Goal: Information Seeking & Learning: Check status

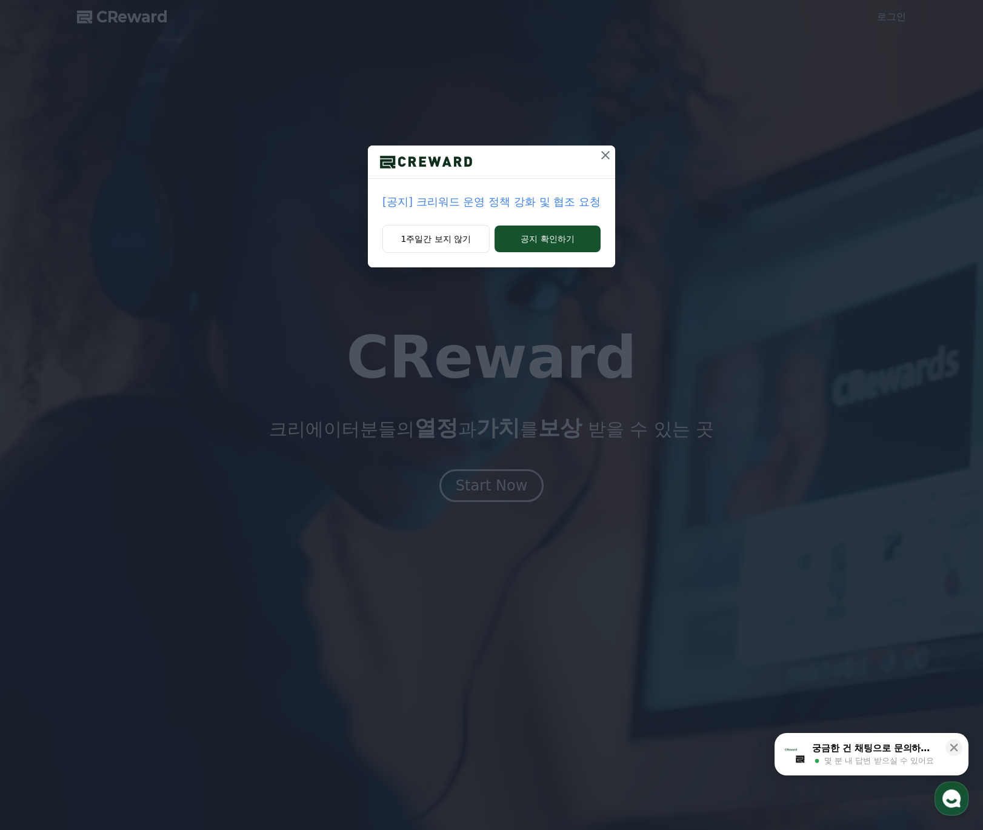
click at [590, 207] on p "[공지] 크리워드 운영 정책 강화 및 협조 요청" at bounding box center [491, 201] width 218 height 17
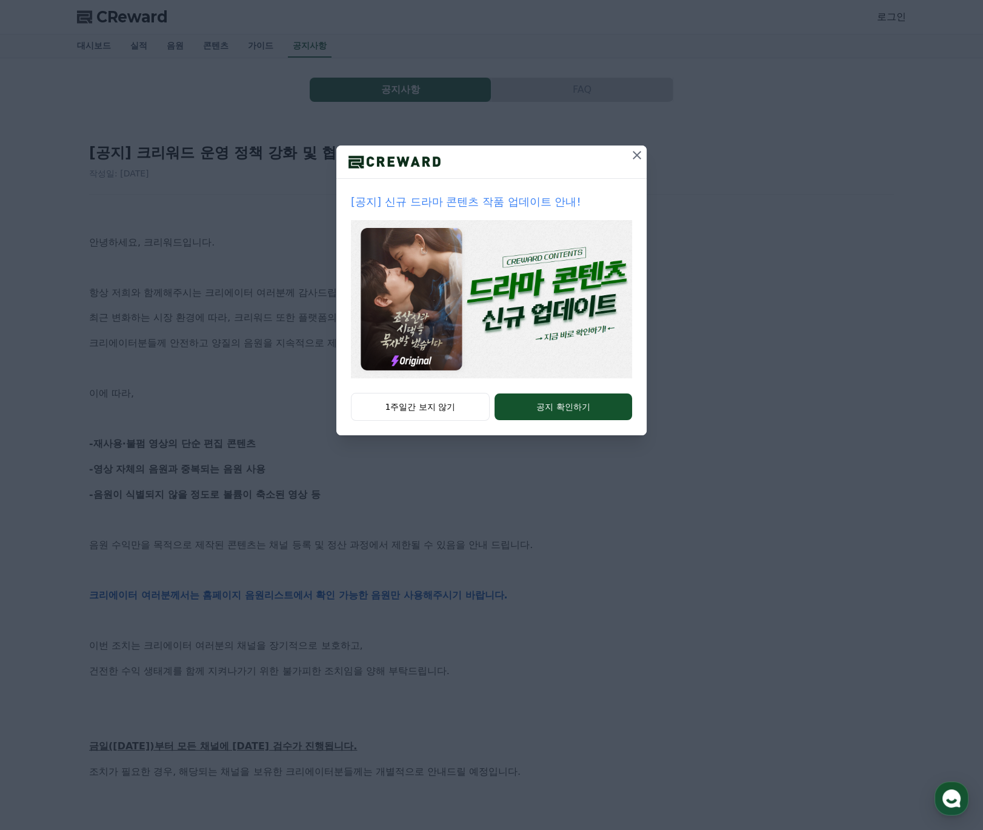
click at [637, 155] on icon at bounding box center [637, 155] width 8 height 8
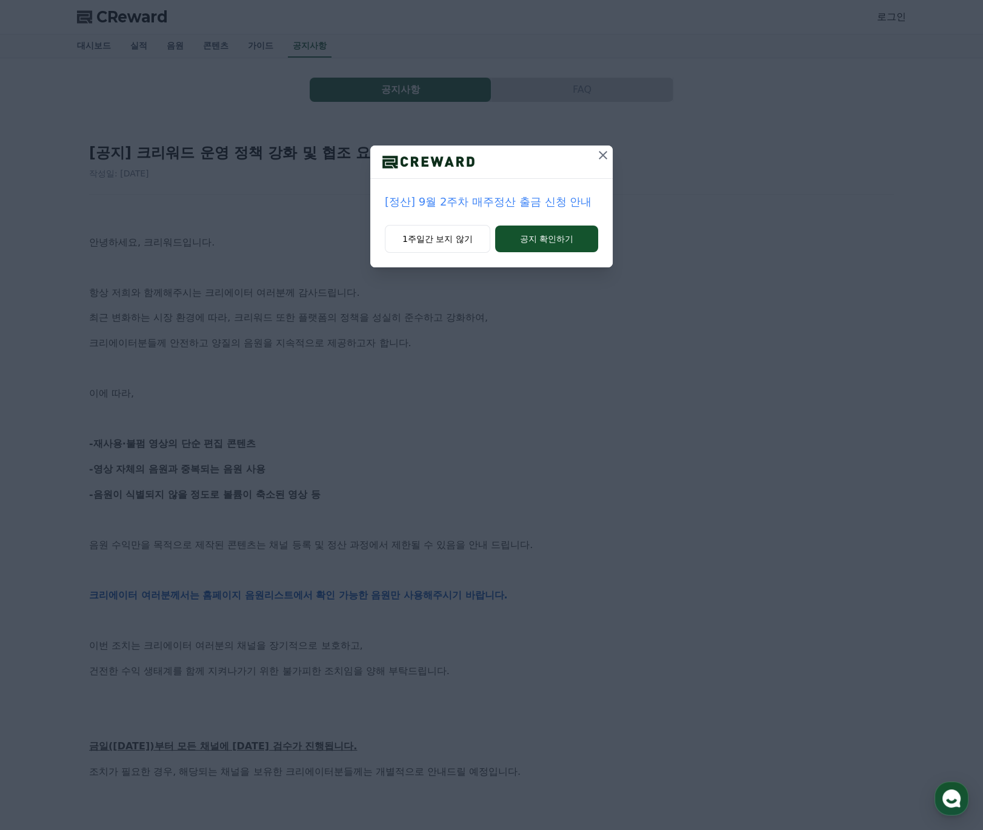
click at [598, 158] on icon at bounding box center [603, 155] width 15 height 15
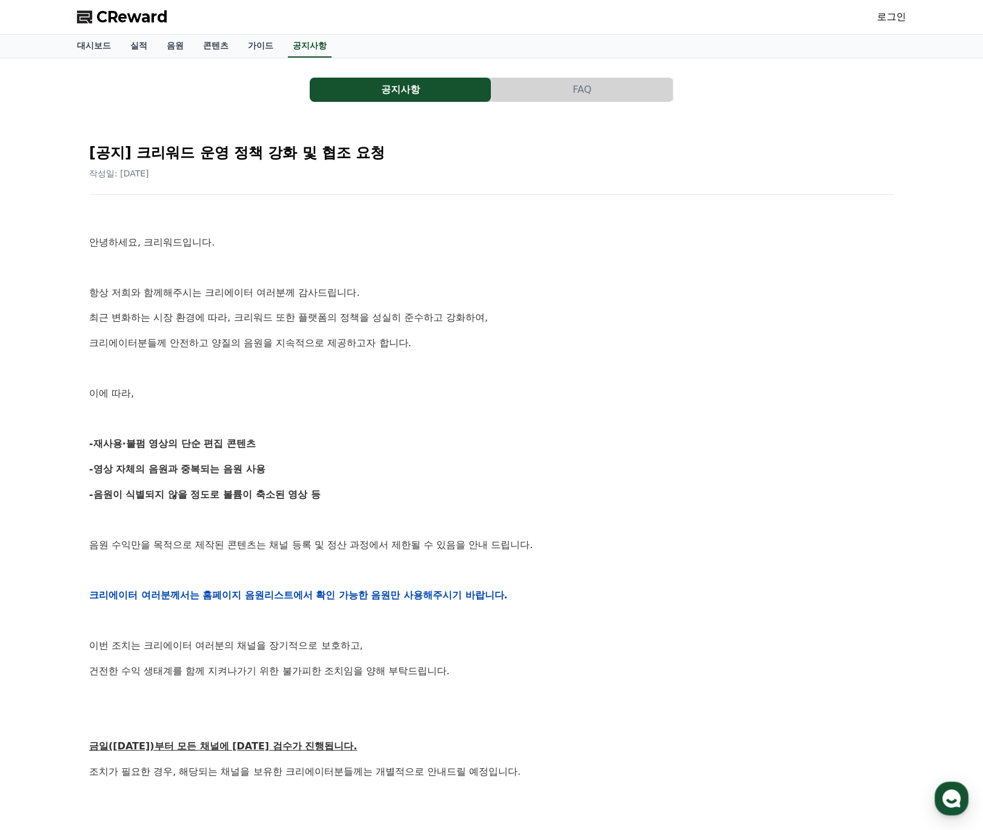
click at [153, 13] on span "CReward" at bounding box center [132, 16] width 72 height 19
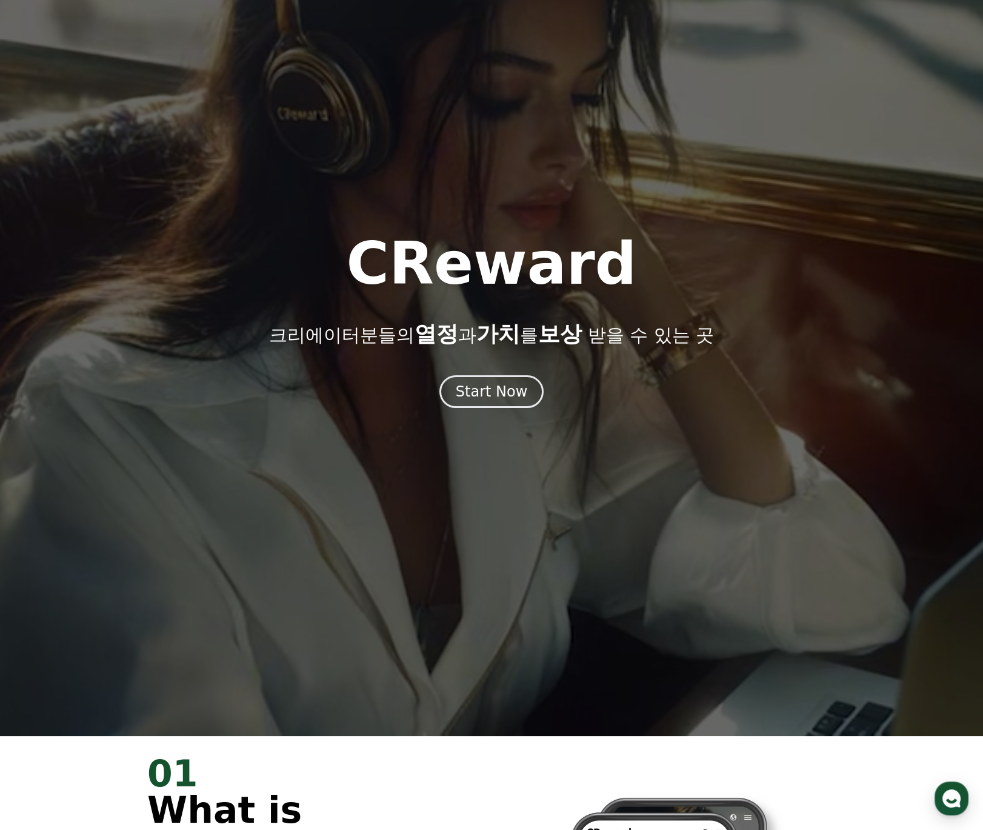
scroll to position [96, 0]
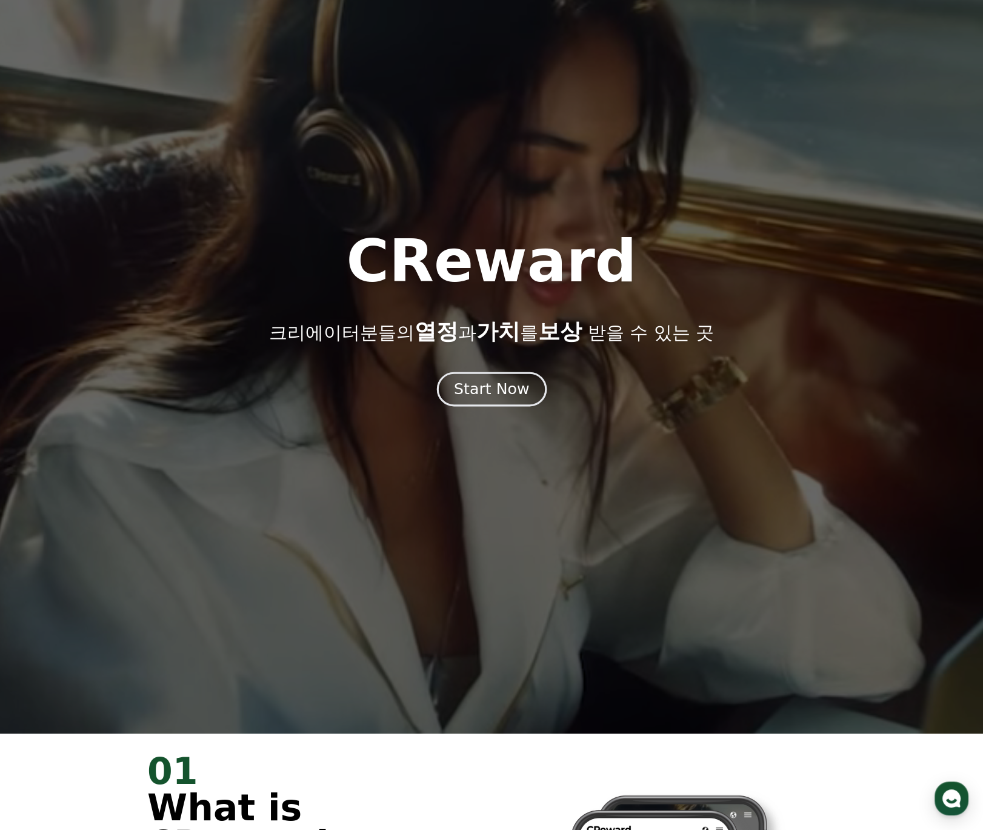
click at [498, 395] on div "Start Now" at bounding box center [491, 389] width 75 height 21
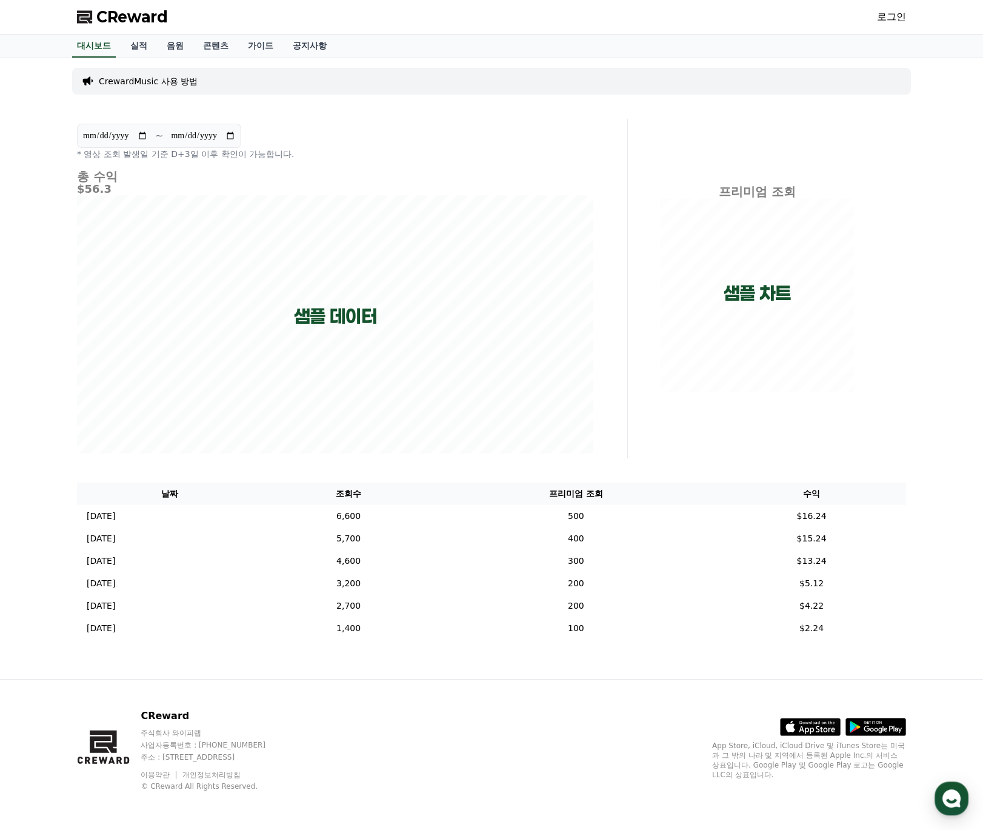
click at [884, 10] on link "로그인" at bounding box center [891, 17] width 29 height 15
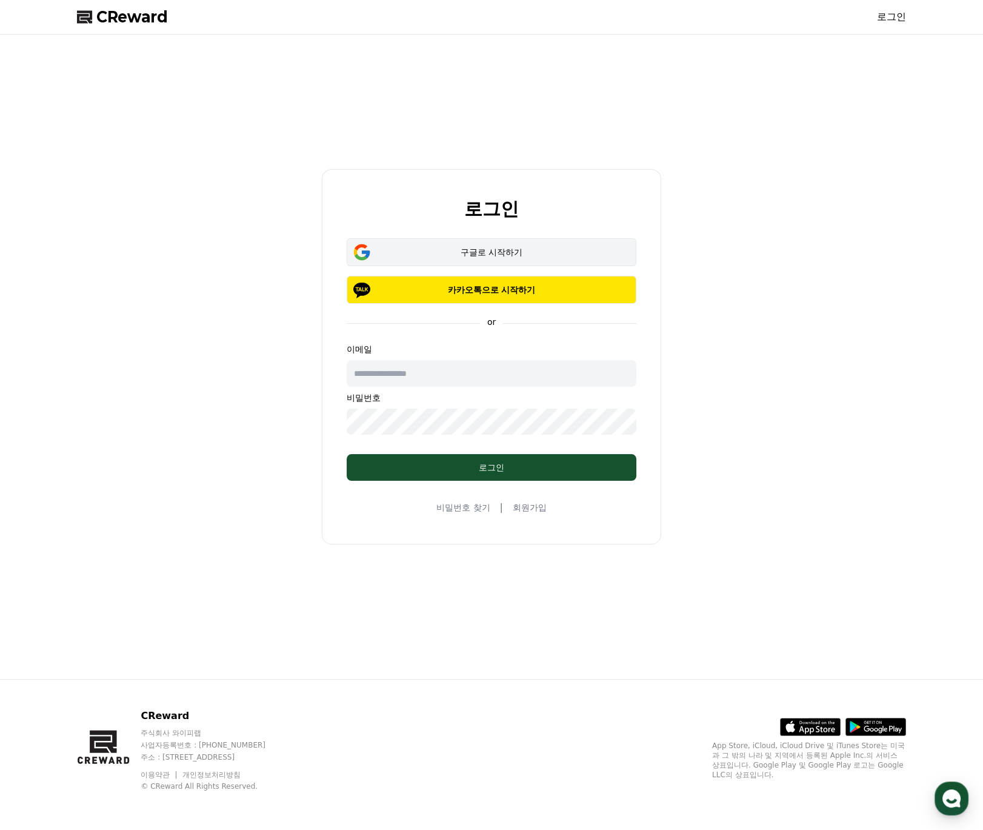
click at [570, 253] on div "구글로 시작하기" at bounding box center [491, 252] width 255 height 12
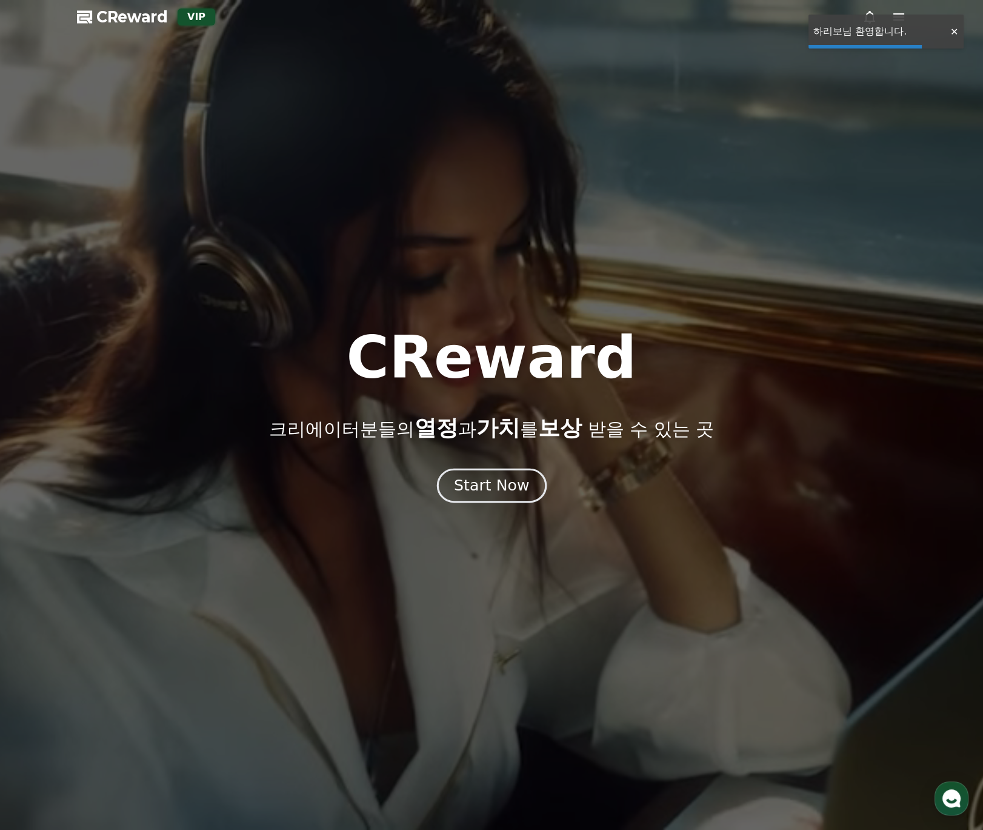
click at [499, 479] on div "Start Now" at bounding box center [491, 485] width 75 height 21
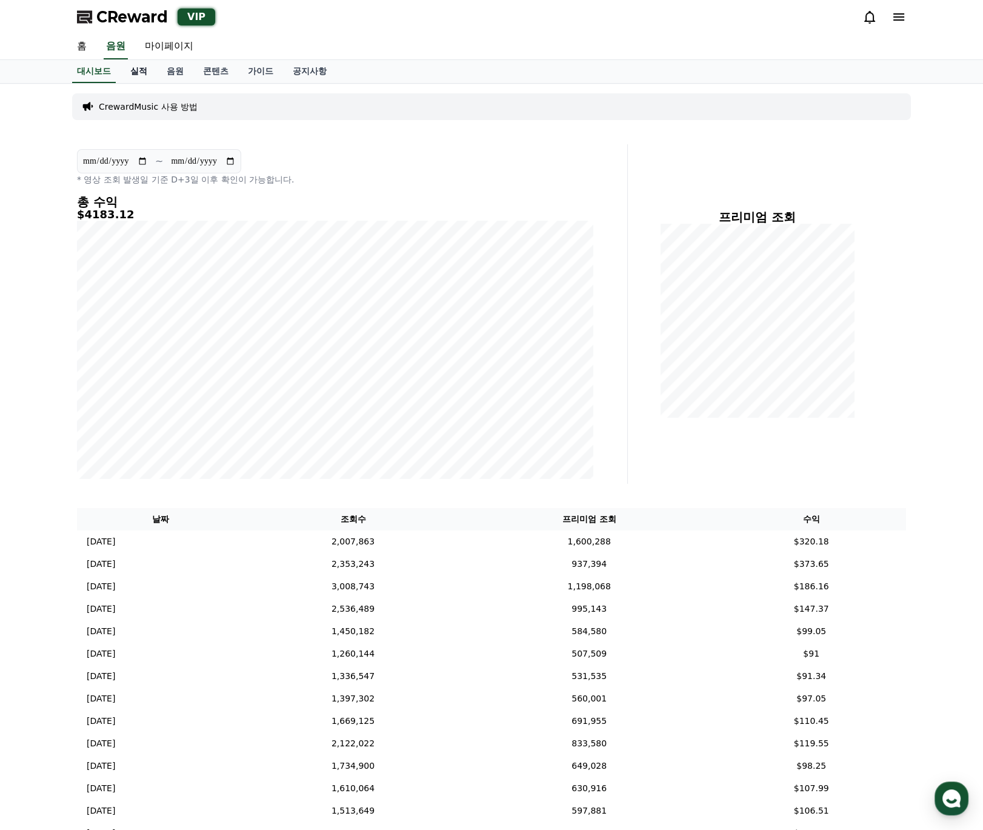
click at [139, 68] on link "실적" at bounding box center [139, 71] width 36 height 23
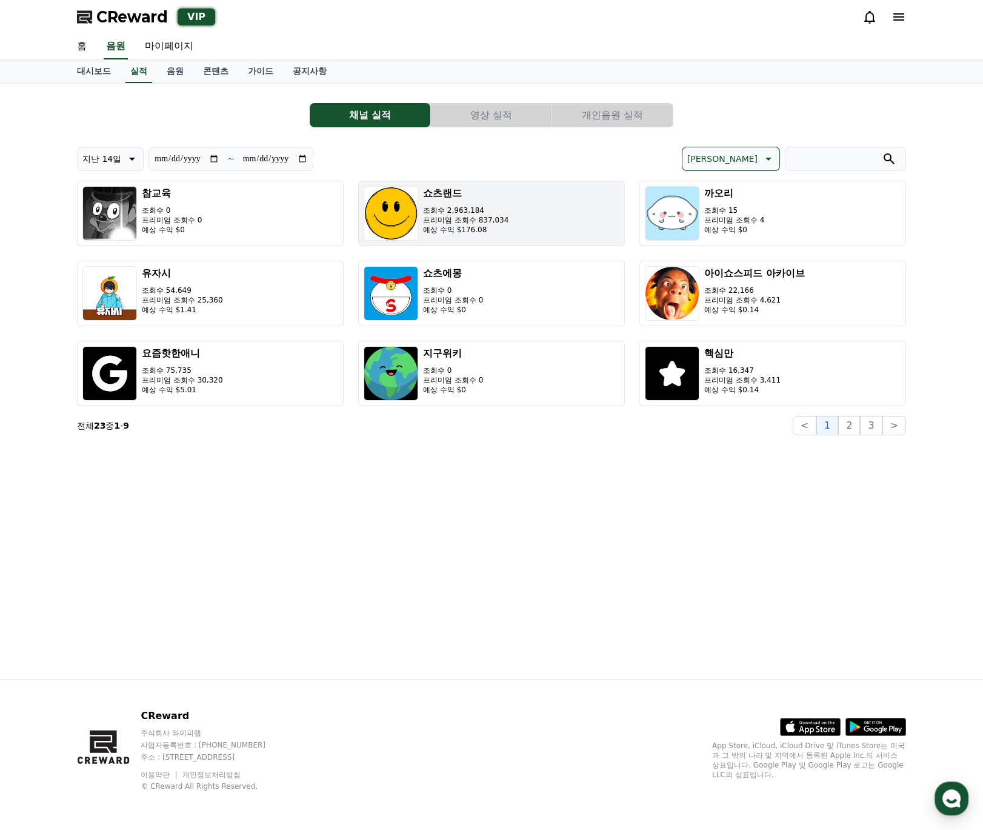
click at [488, 207] on p "조회수 2,963,184" at bounding box center [465, 210] width 85 height 10
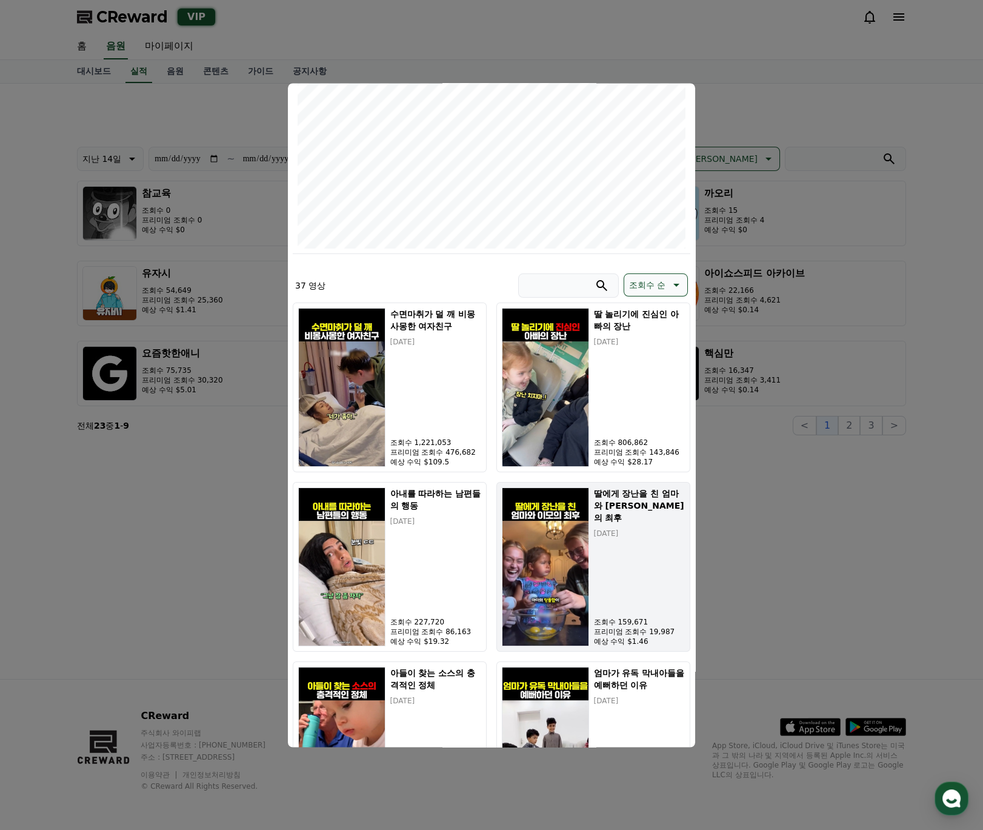
scroll to position [192, 0]
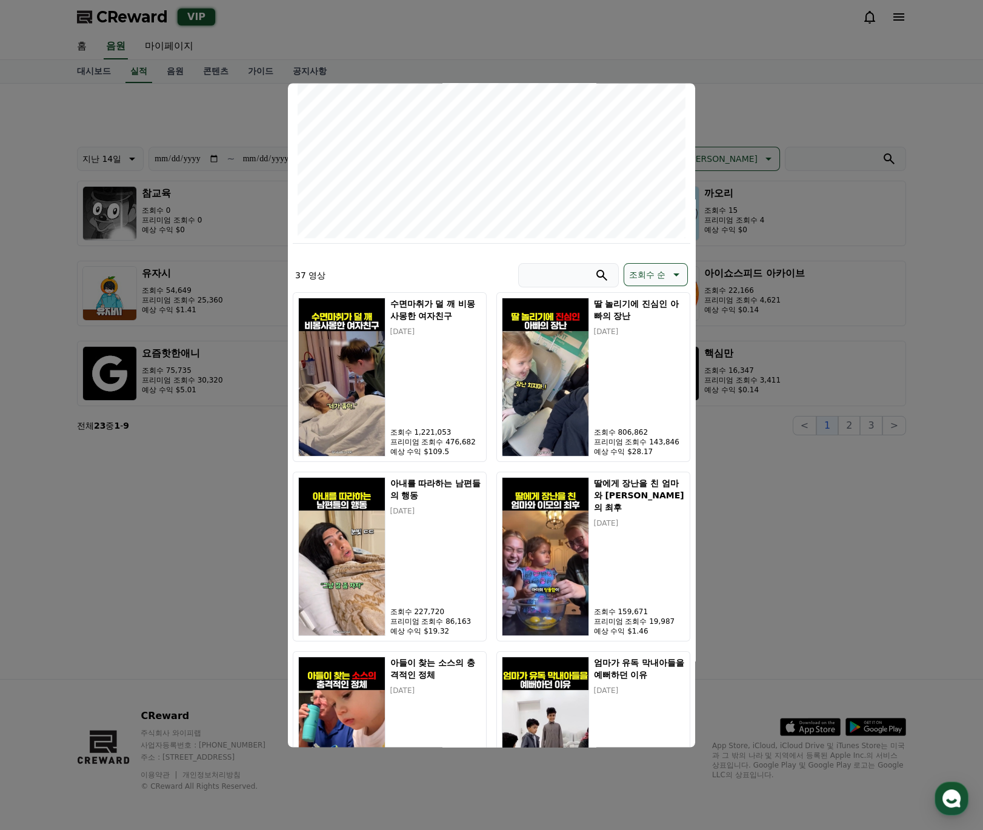
click at [785, 553] on button "close modal" at bounding box center [491, 415] width 983 height 830
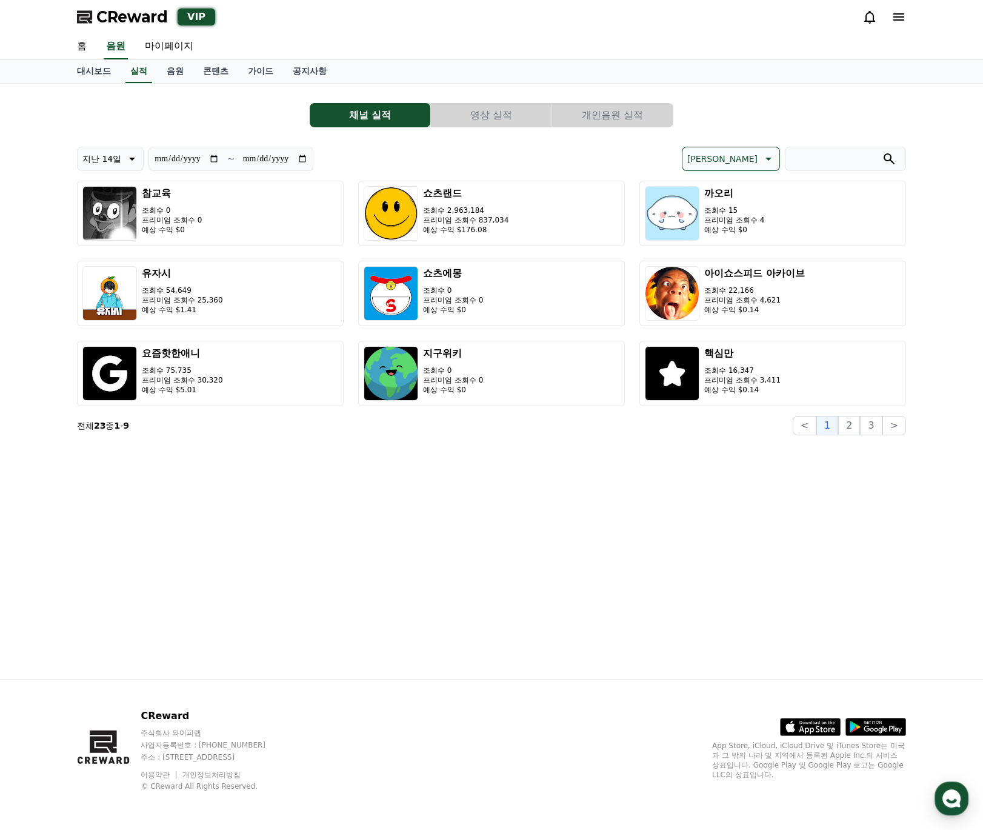
click at [514, 120] on button "영상 실적" at bounding box center [491, 115] width 121 height 24
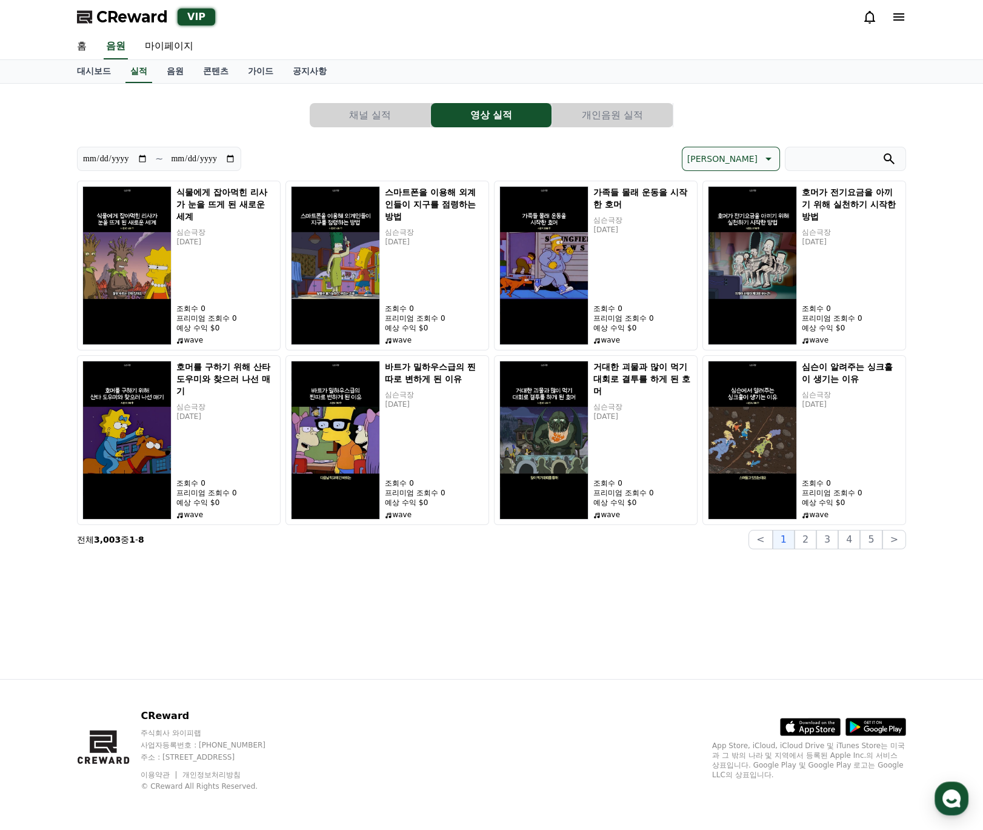
click at [759, 149] on button "[PERSON_NAME]" at bounding box center [731, 159] width 98 height 24
click at [720, 245] on button "수익 순" at bounding box center [701, 252] width 38 height 27
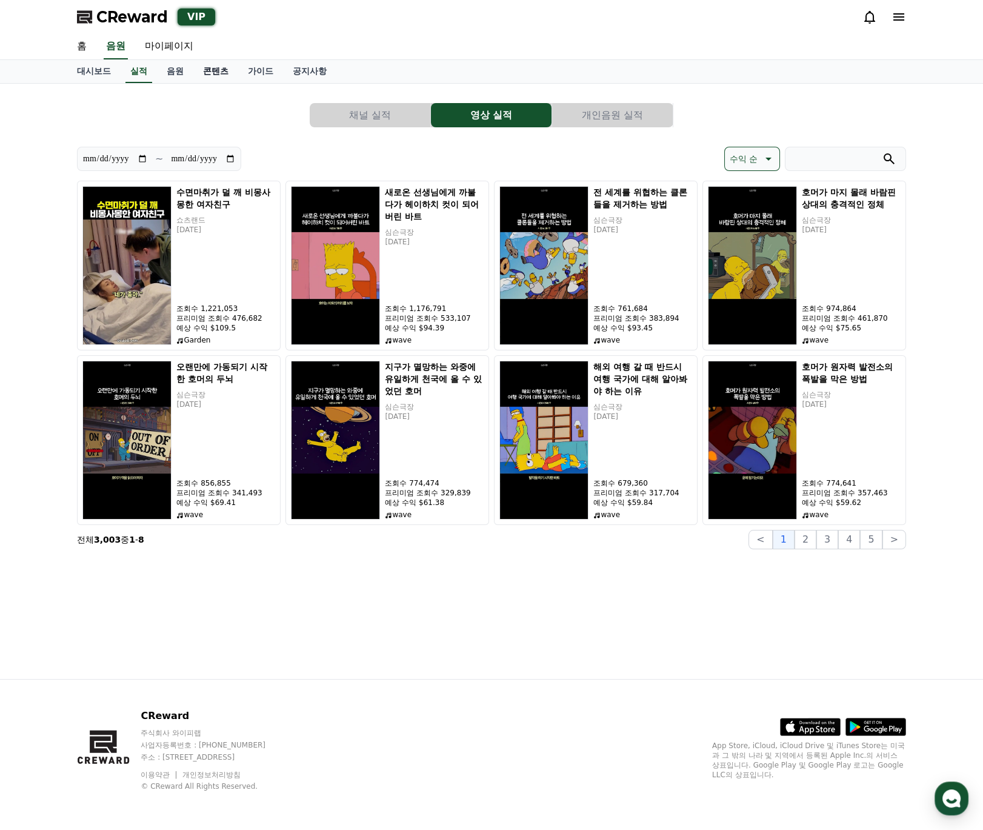
click at [218, 66] on link "콘텐츠" at bounding box center [215, 71] width 45 height 23
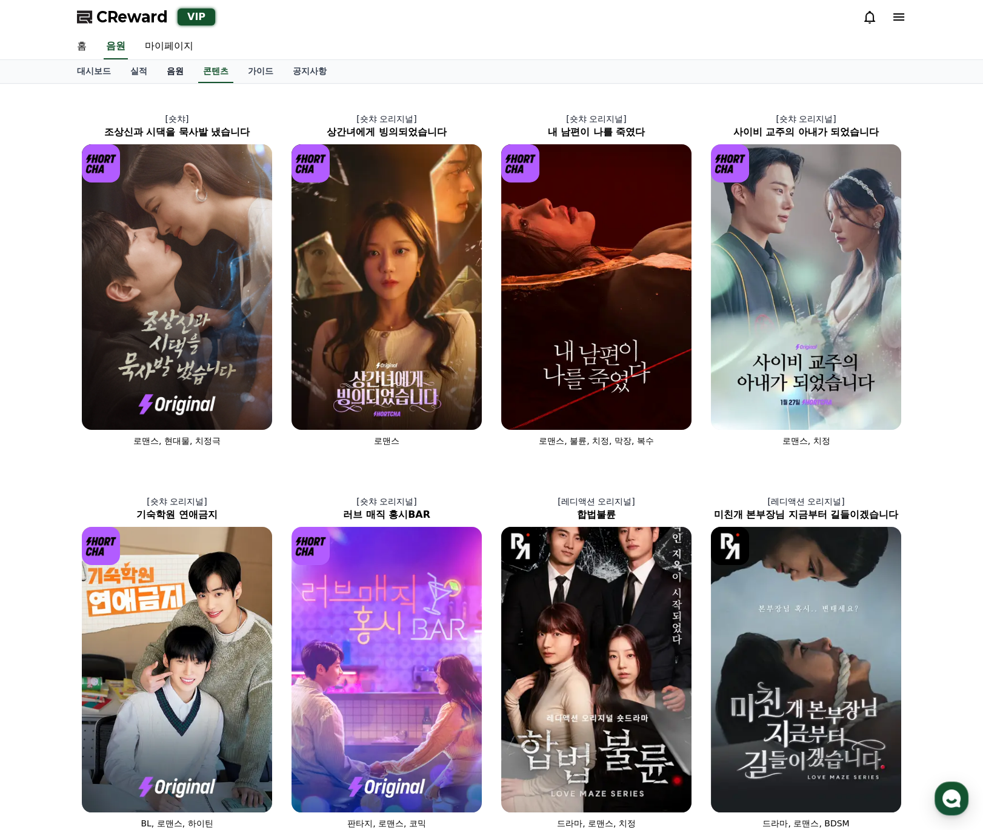
click at [177, 79] on link "음원" at bounding box center [175, 71] width 36 height 23
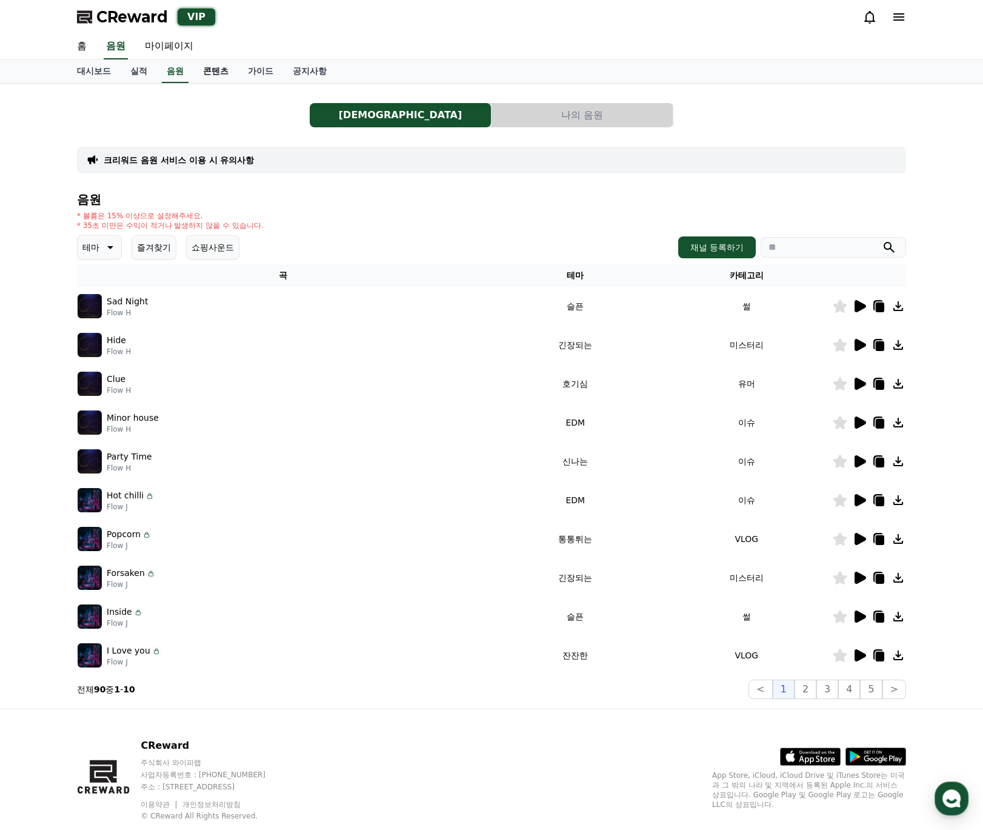
click at [214, 70] on link "콘텐츠" at bounding box center [215, 71] width 45 height 23
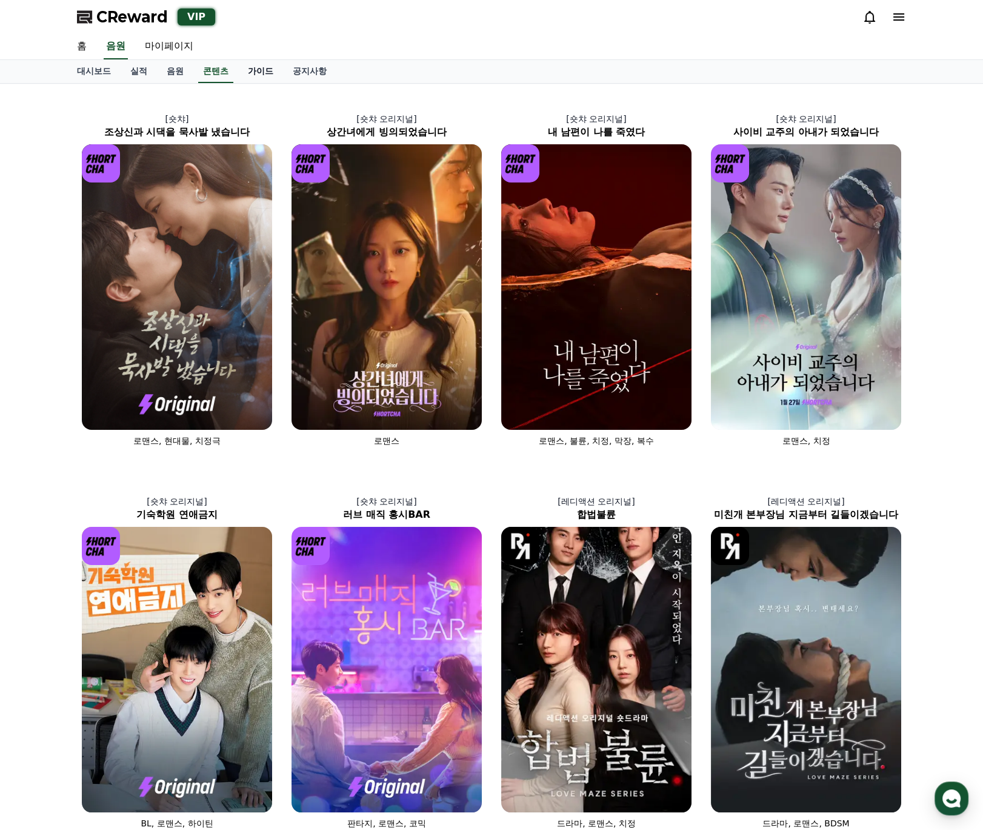
click at [270, 68] on link "가이드" at bounding box center [260, 71] width 45 height 23
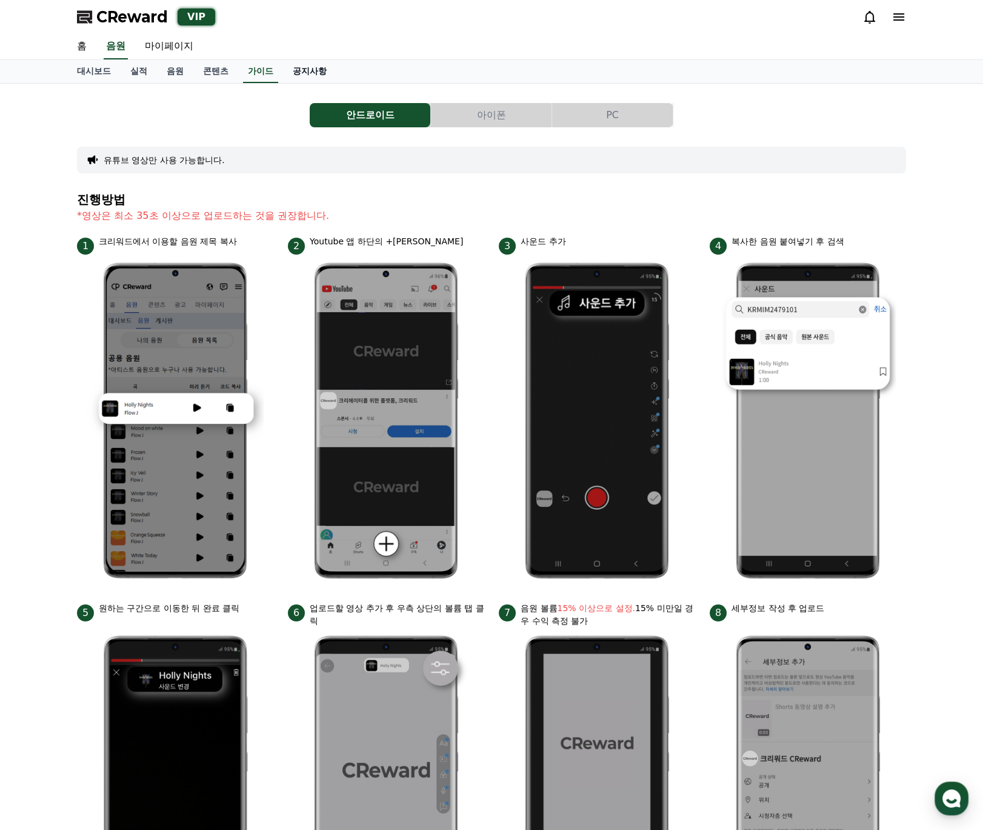
click at [310, 69] on link "공지사항" at bounding box center [309, 71] width 53 height 23
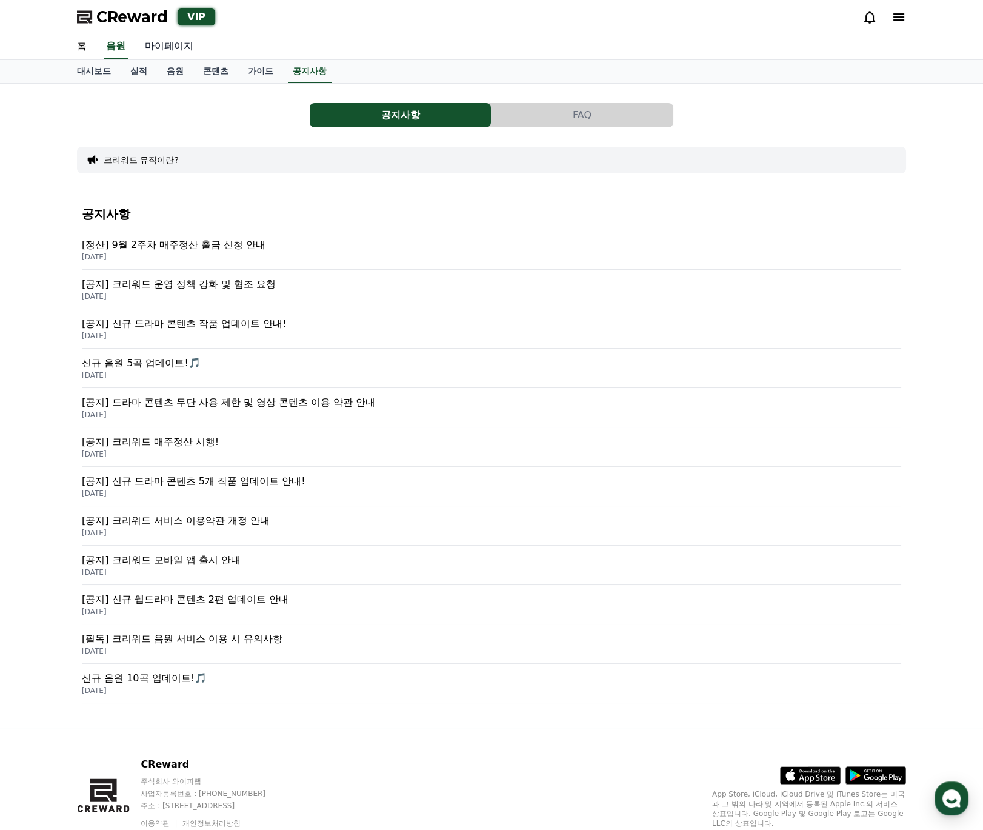
click at [180, 48] on link "마이페이지" at bounding box center [169, 46] width 68 height 25
select select "**********"
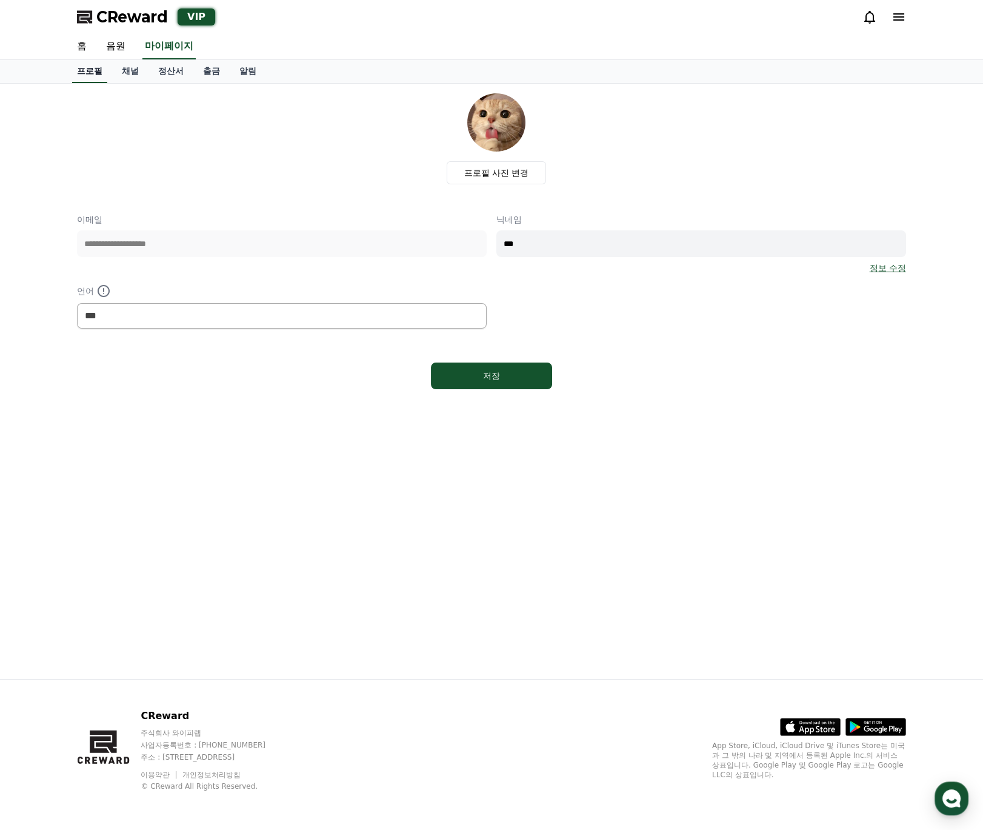
drag, startPoint x: 94, startPoint y: 73, endPoint x: 90, endPoint y: 64, distance: 9.5
click at [94, 73] on link "프로필" at bounding box center [89, 71] width 35 height 23
click at [77, 52] on link "홈" at bounding box center [81, 46] width 29 height 25
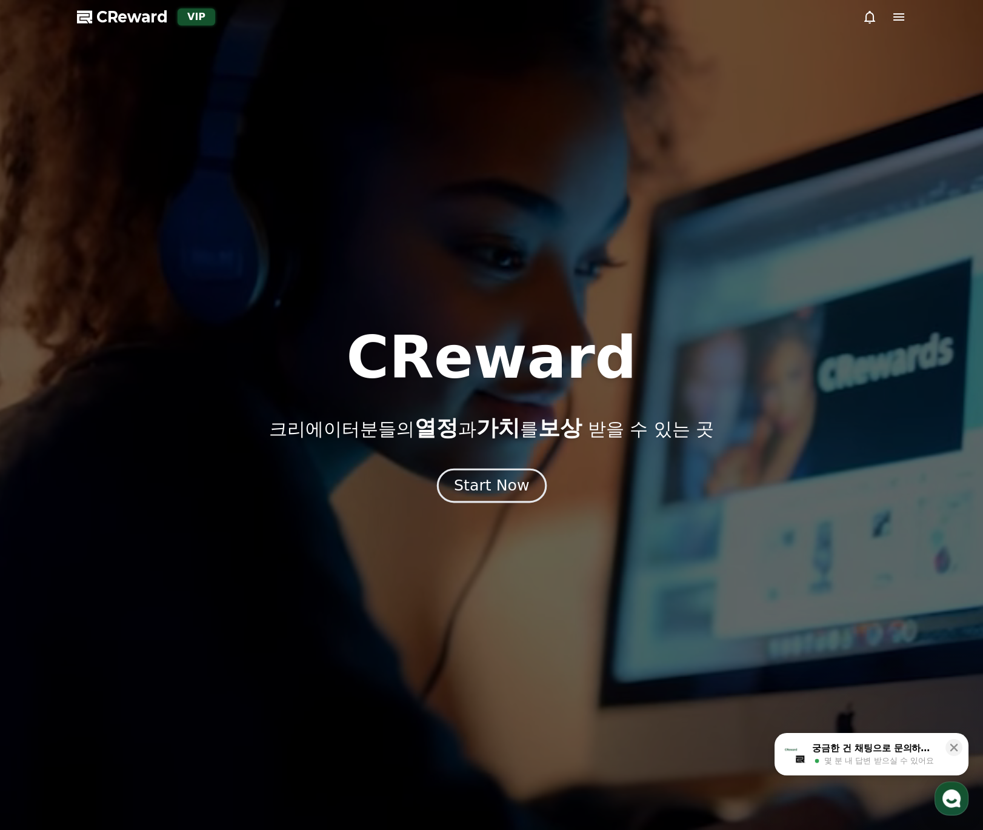
click at [483, 488] on div "Start Now" at bounding box center [491, 485] width 75 height 21
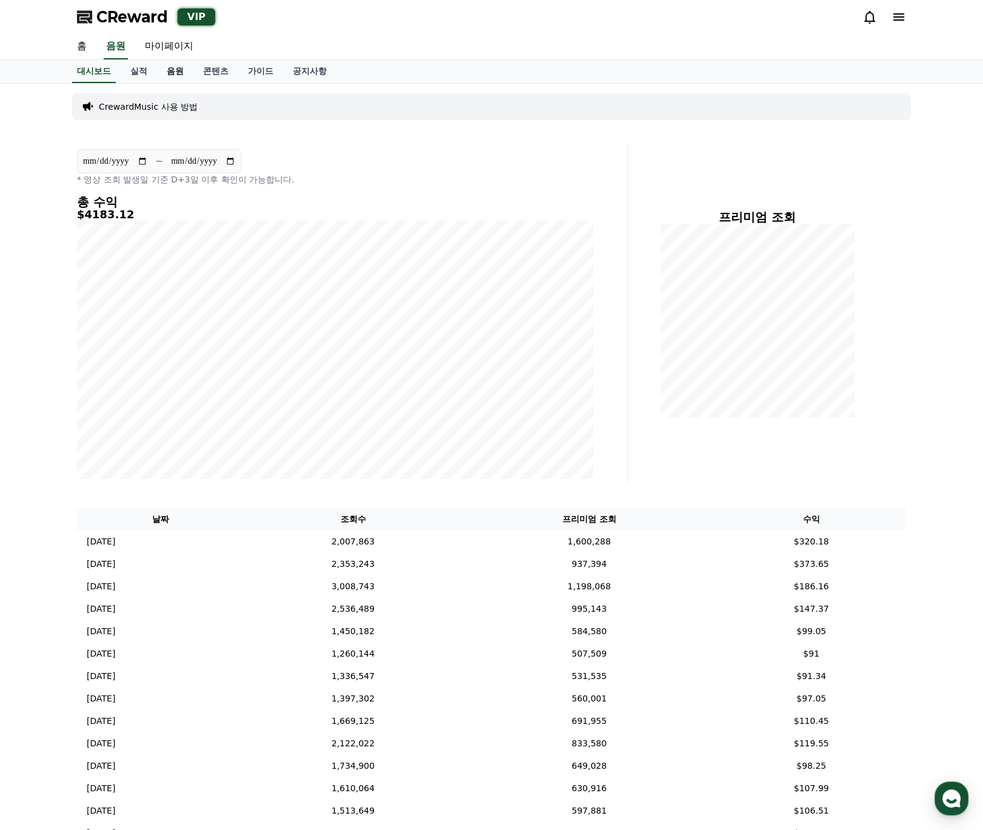
click at [180, 75] on link "음원" at bounding box center [175, 71] width 36 height 23
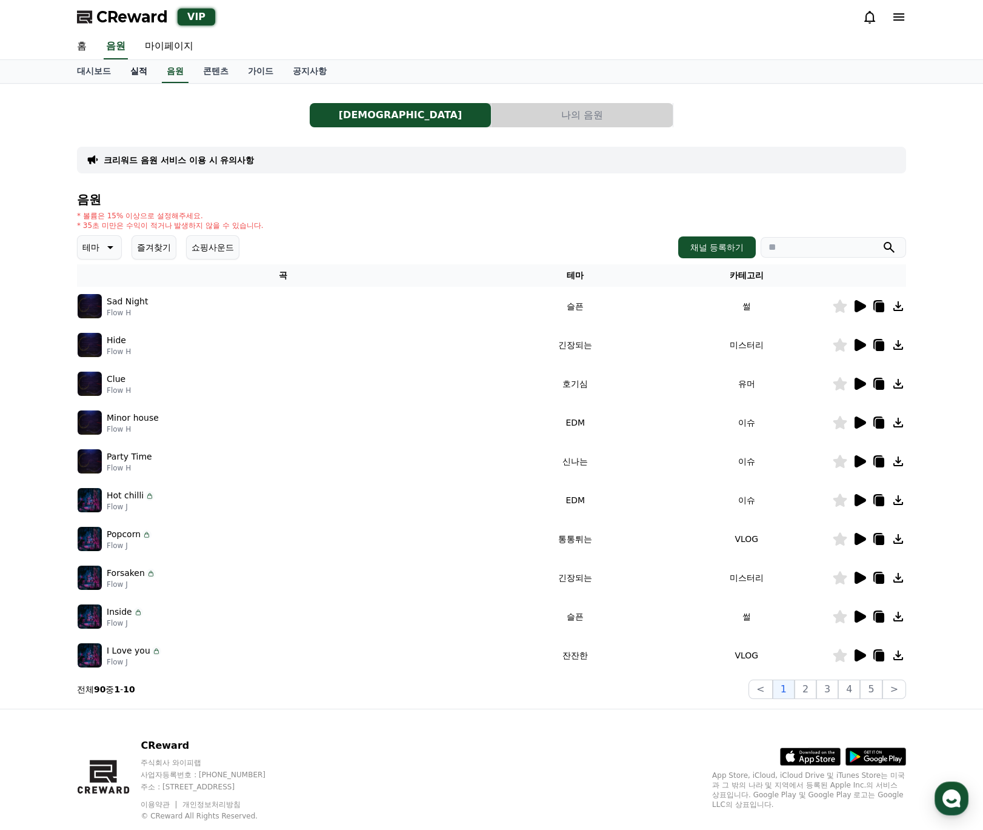
click at [147, 73] on link "실적" at bounding box center [139, 71] width 36 height 23
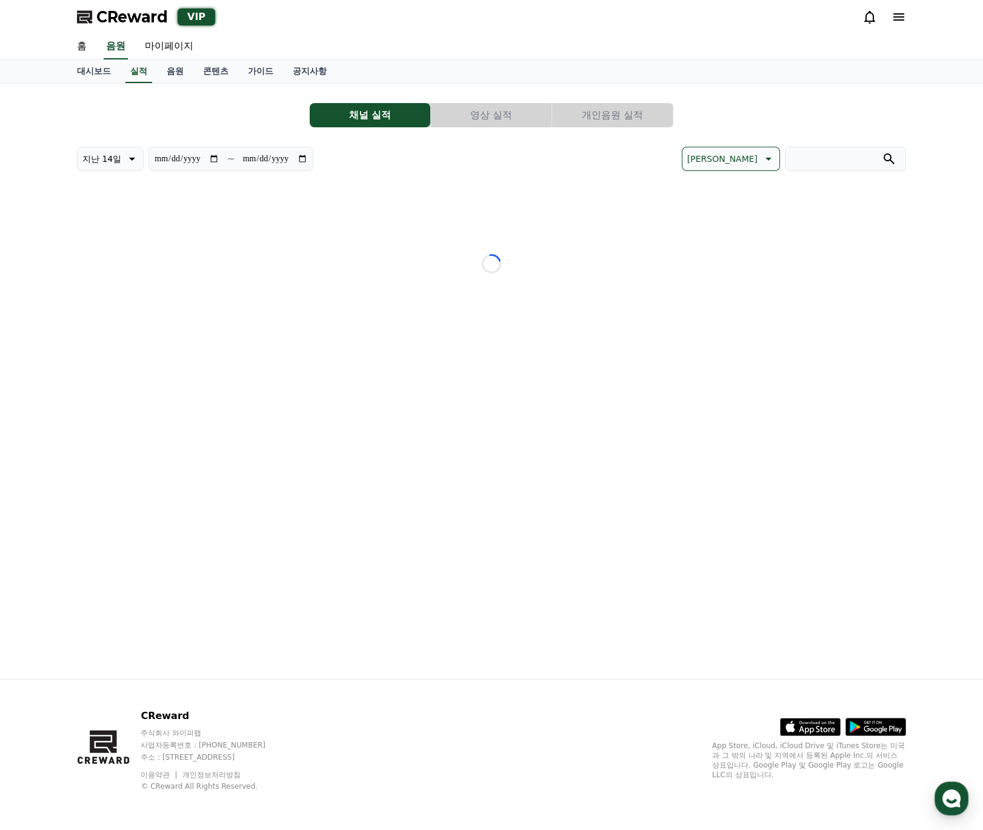
click at [648, 119] on button "개인음원 실적" at bounding box center [612, 115] width 121 height 24
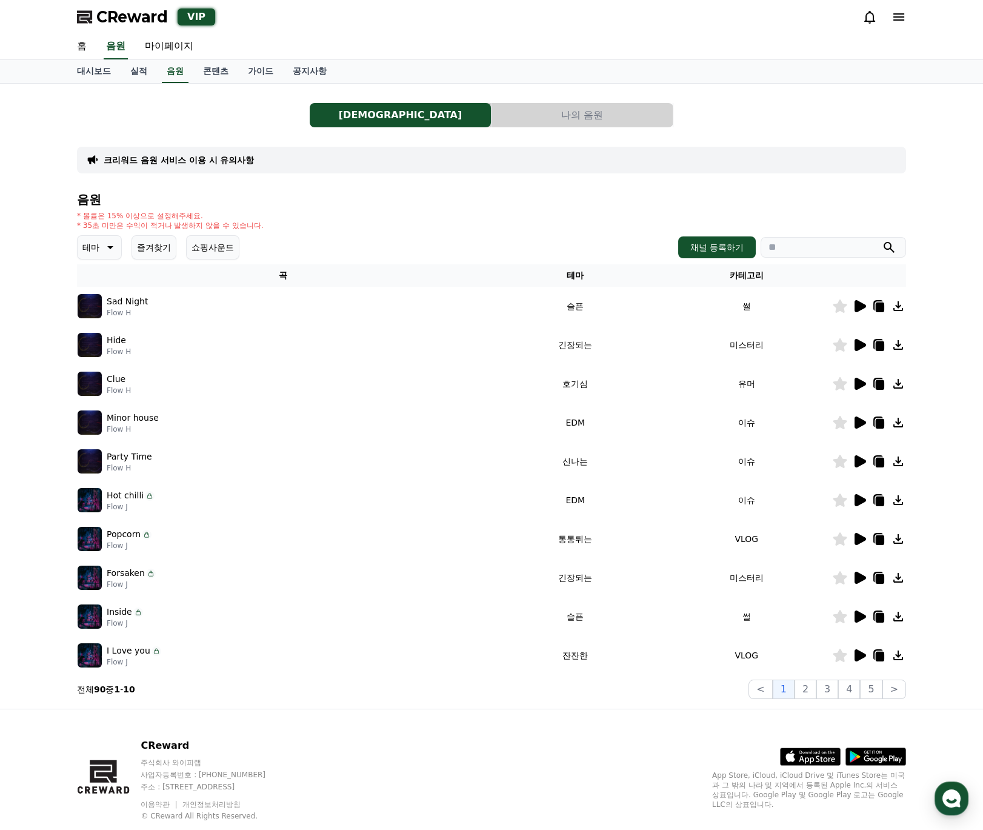
click at [335, 205] on h4 "음원" at bounding box center [491, 199] width 829 height 13
click at [462, 202] on h4 "음원" at bounding box center [491, 199] width 829 height 13
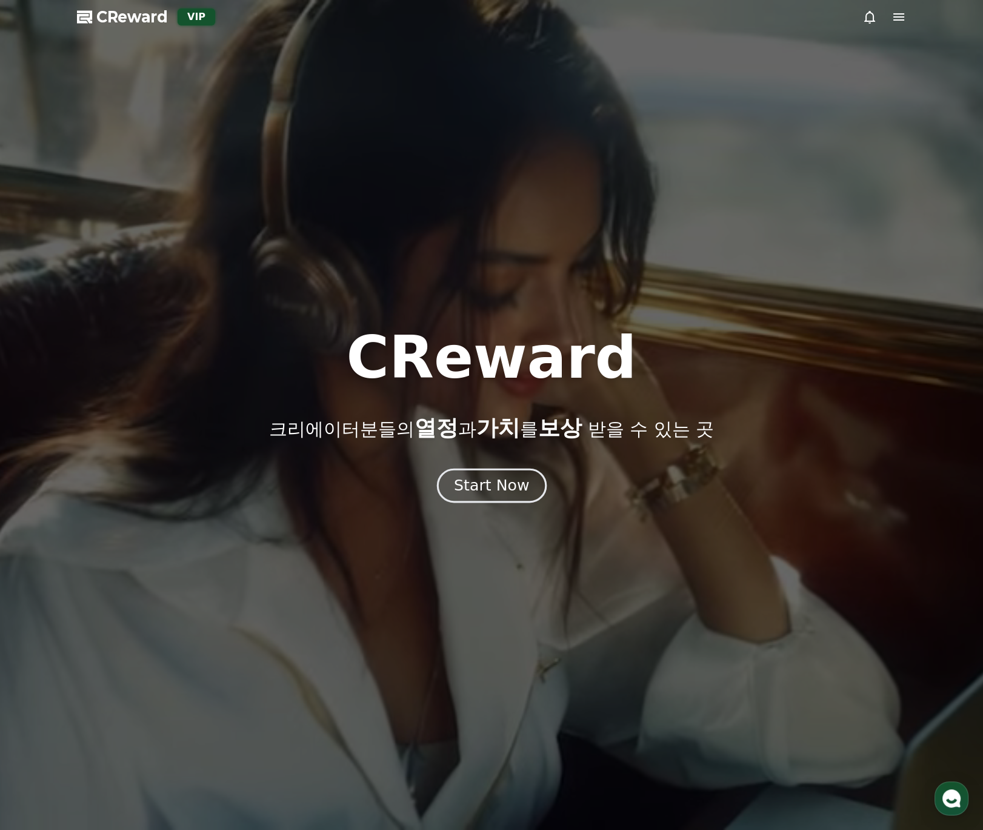
click at [498, 488] on div "Start Now" at bounding box center [491, 485] width 75 height 21
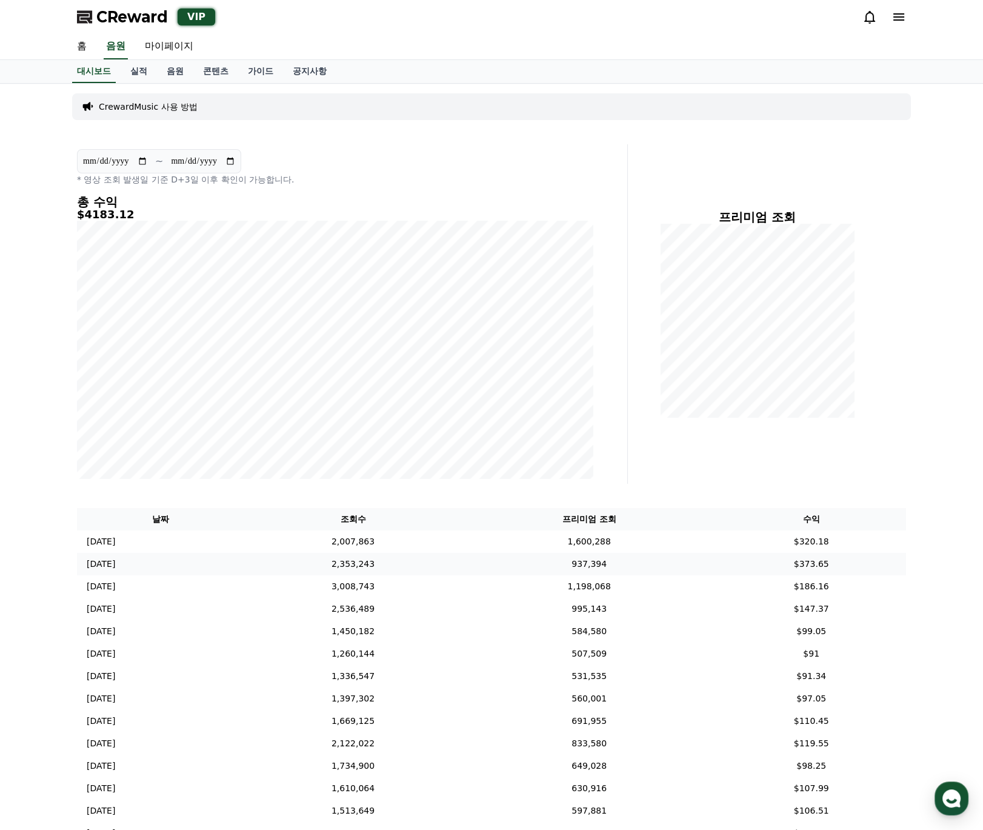
click at [587, 560] on td "937,394" at bounding box center [589, 564] width 255 height 22
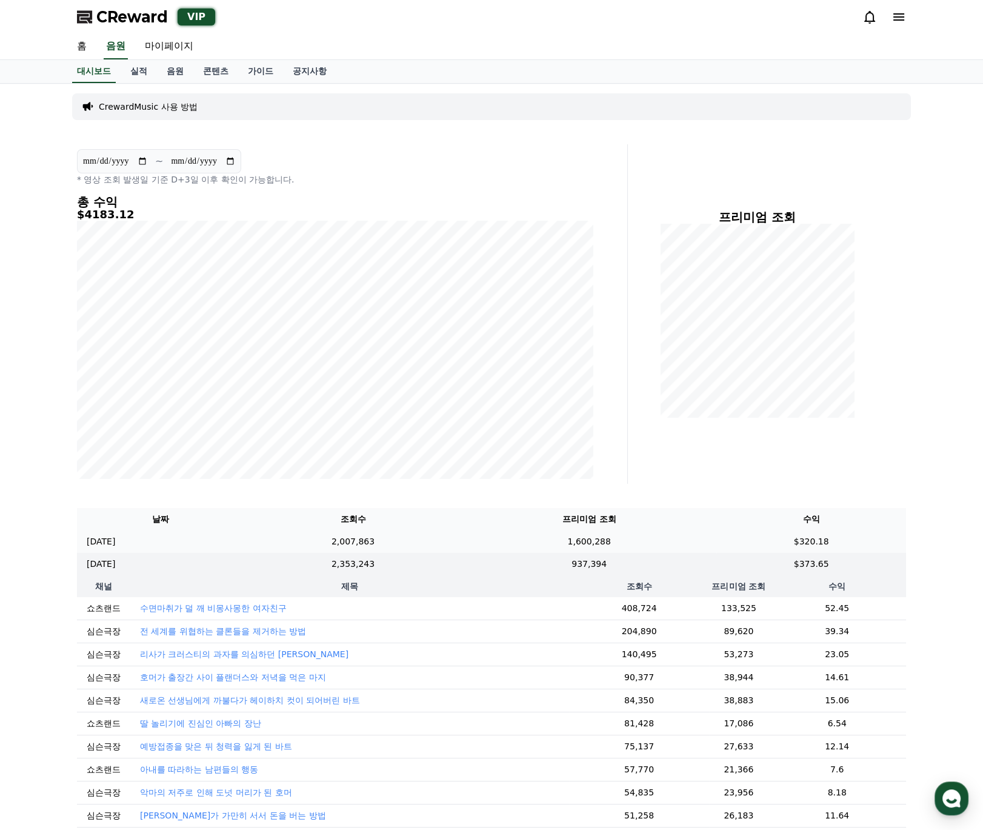
click at [696, 547] on td "1,600,288" at bounding box center [589, 541] width 255 height 22
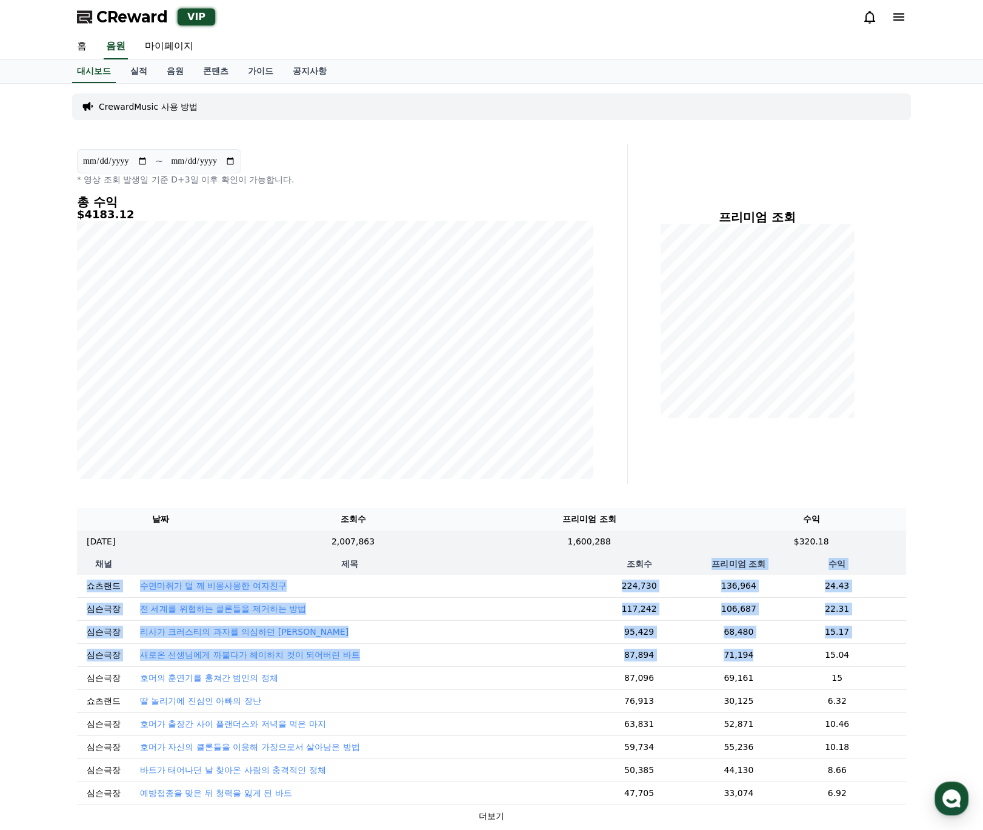
drag, startPoint x: 733, startPoint y: 655, endPoint x: 692, endPoint y: 569, distance: 95.1
click at [692, 569] on table "채널 제목 조회수 프리미엄 조회 수익 쇼츠랜드 수면마취가 덜 깨 비몽사몽한 여자친구 224,730 136,964 24.43 심슨극장 전 세계를…" at bounding box center [491, 690] width 829 height 275
click at [689, 568] on th "조회수" at bounding box center [639, 564] width 141 height 22
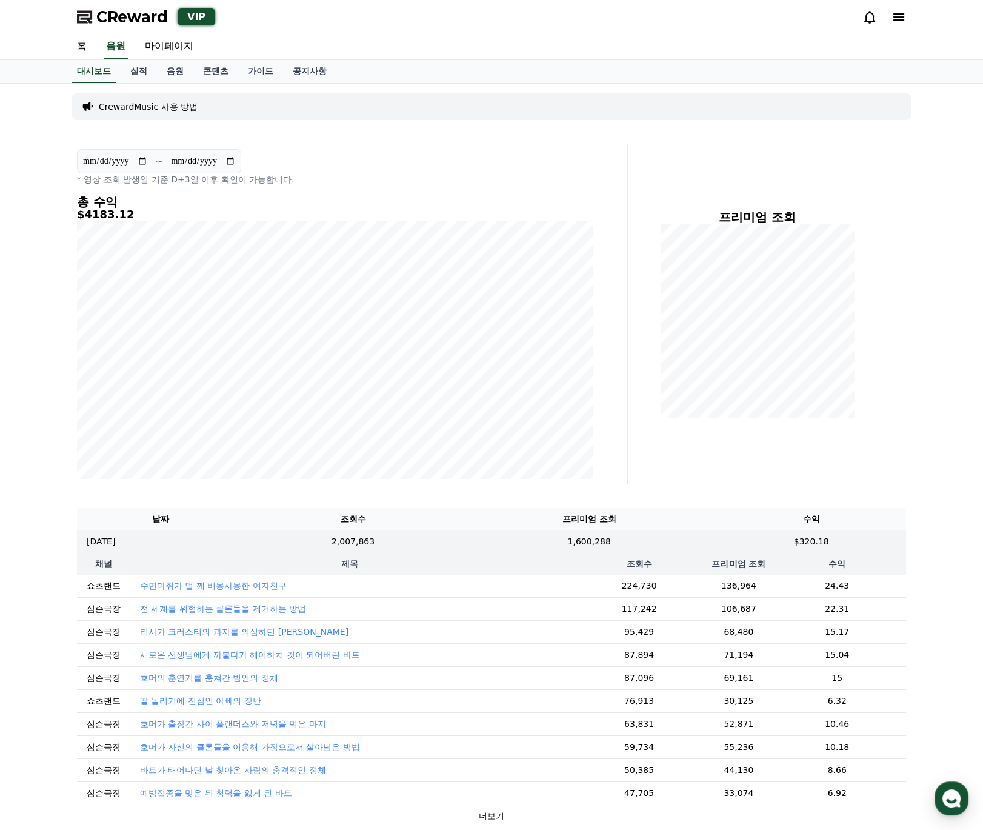
click at [336, 559] on th "제목" at bounding box center [349, 564] width 439 height 22
click at [380, 543] on td "2,007,863" at bounding box center [353, 541] width 218 height 22
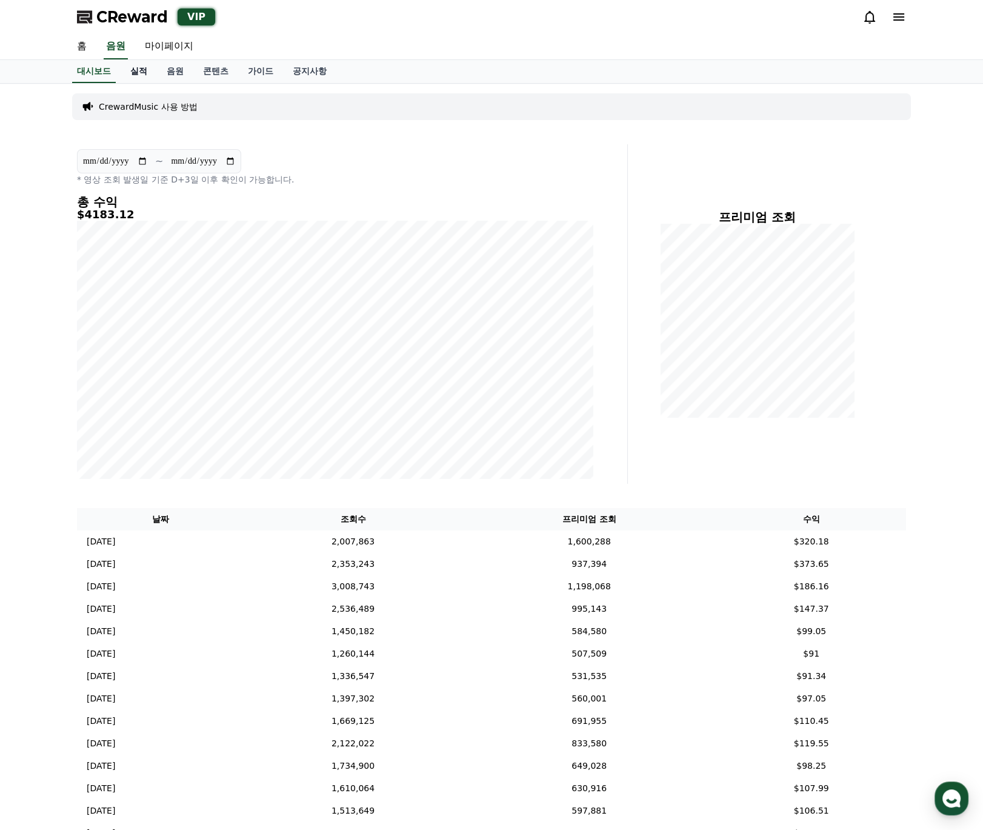
click at [143, 77] on link "실적" at bounding box center [139, 71] width 36 height 23
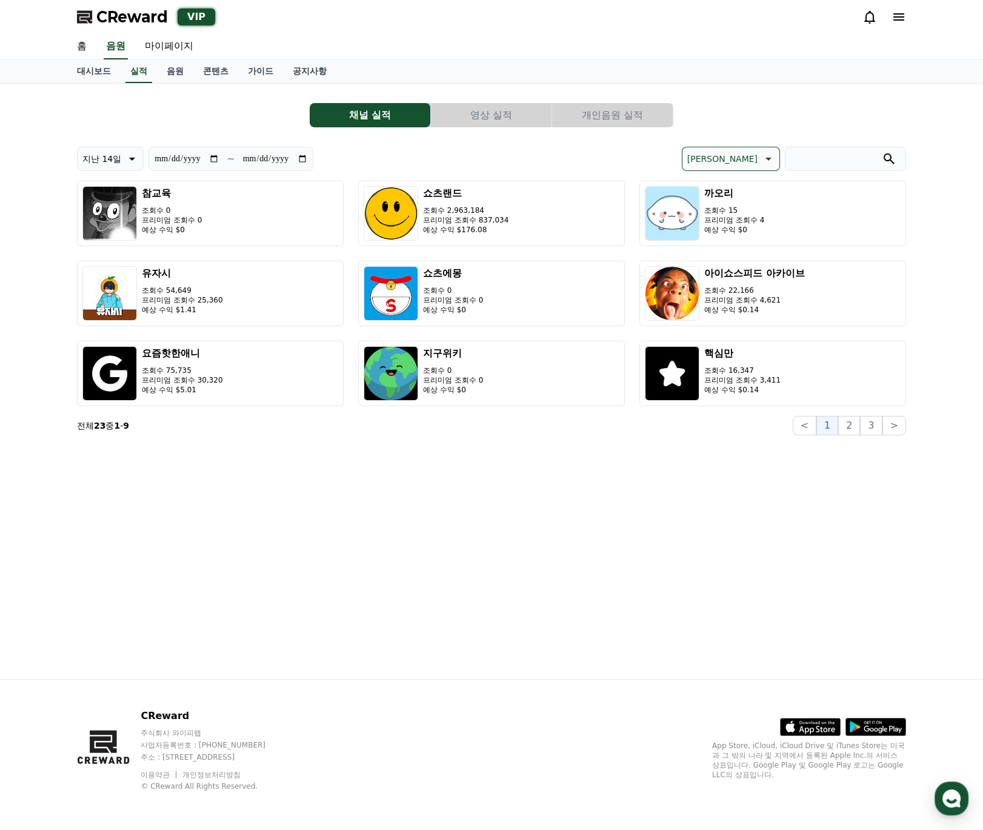
click at [487, 113] on button "영상 실적" at bounding box center [491, 115] width 121 height 24
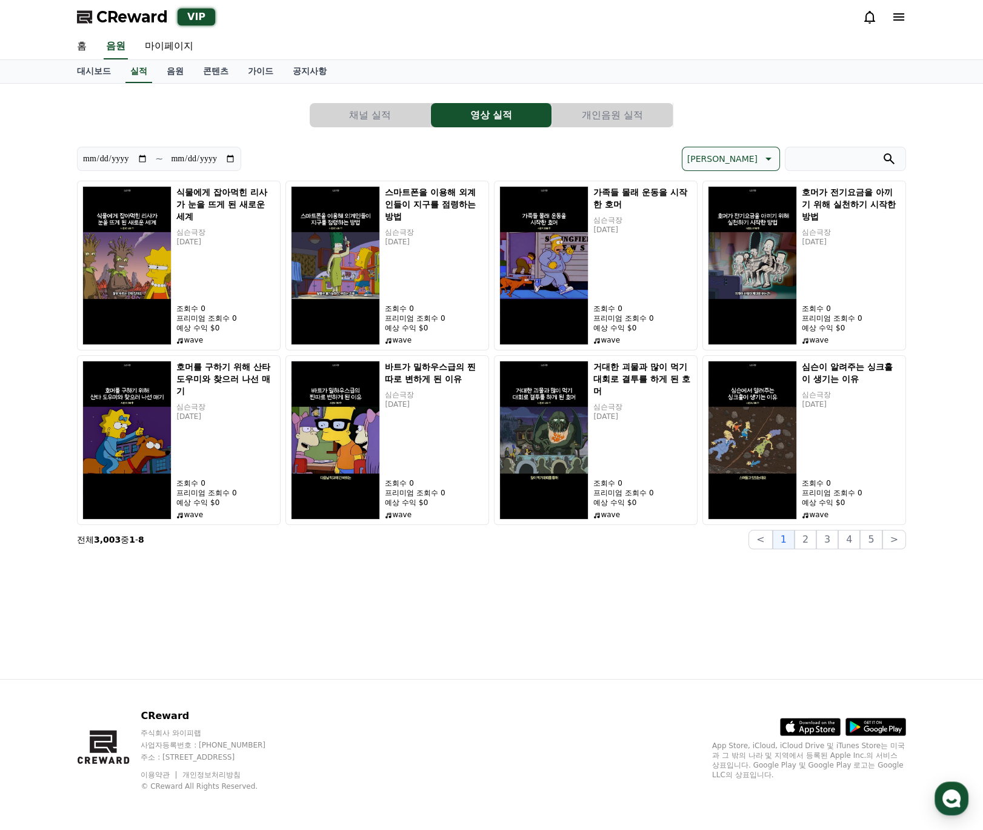
click at [607, 118] on button "개인음원 실적" at bounding box center [612, 115] width 121 height 24
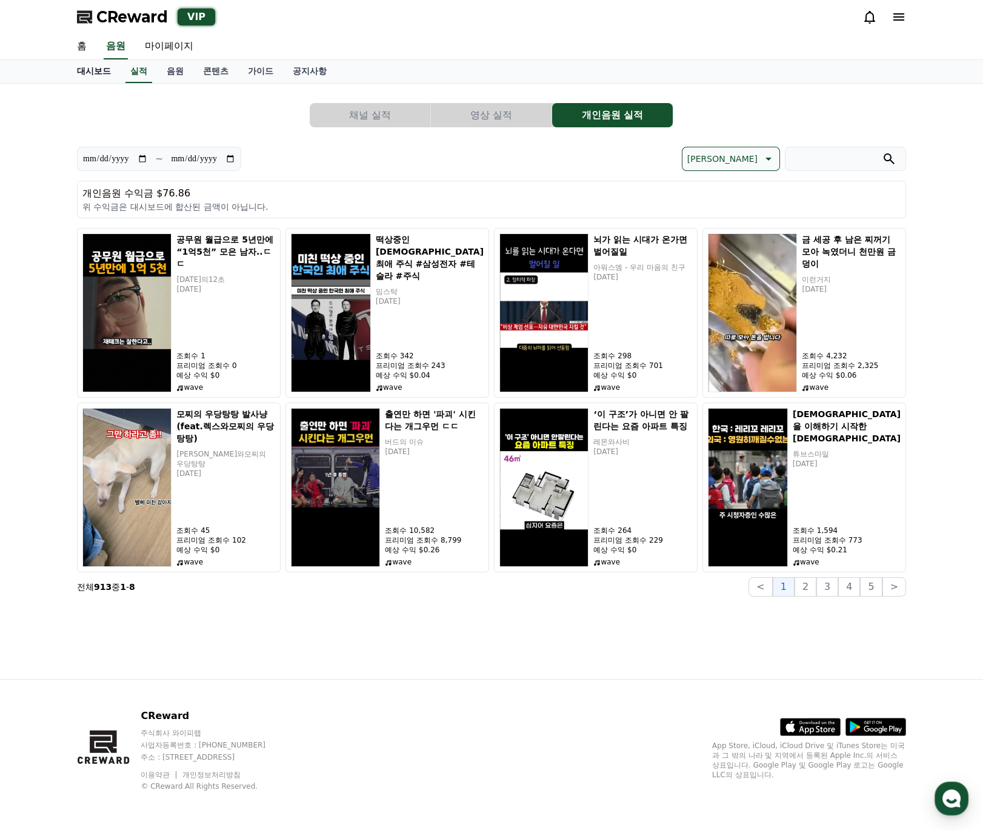
click at [102, 67] on link "대시보드" at bounding box center [93, 71] width 53 height 23
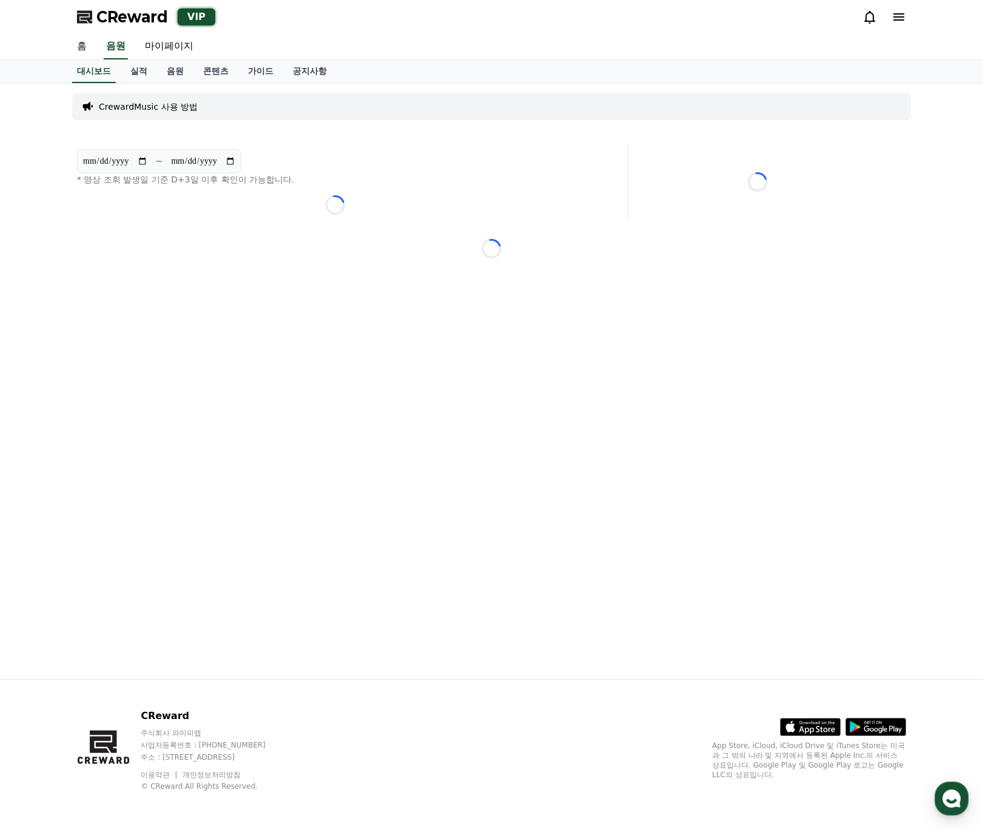
click at [86, 48] on link "홈" at bounding box center [81, 46] width 29 height 25
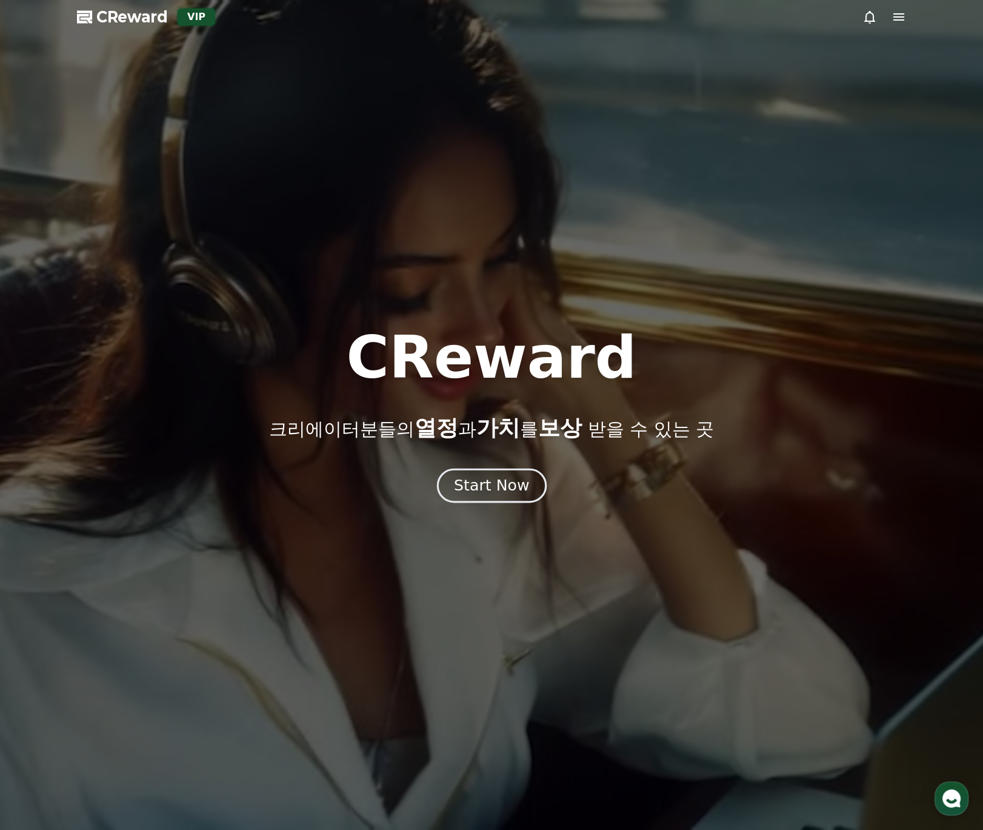
click at [488, 481] on div "Start Now" at bounding box center [491, 485] width 75 height 21
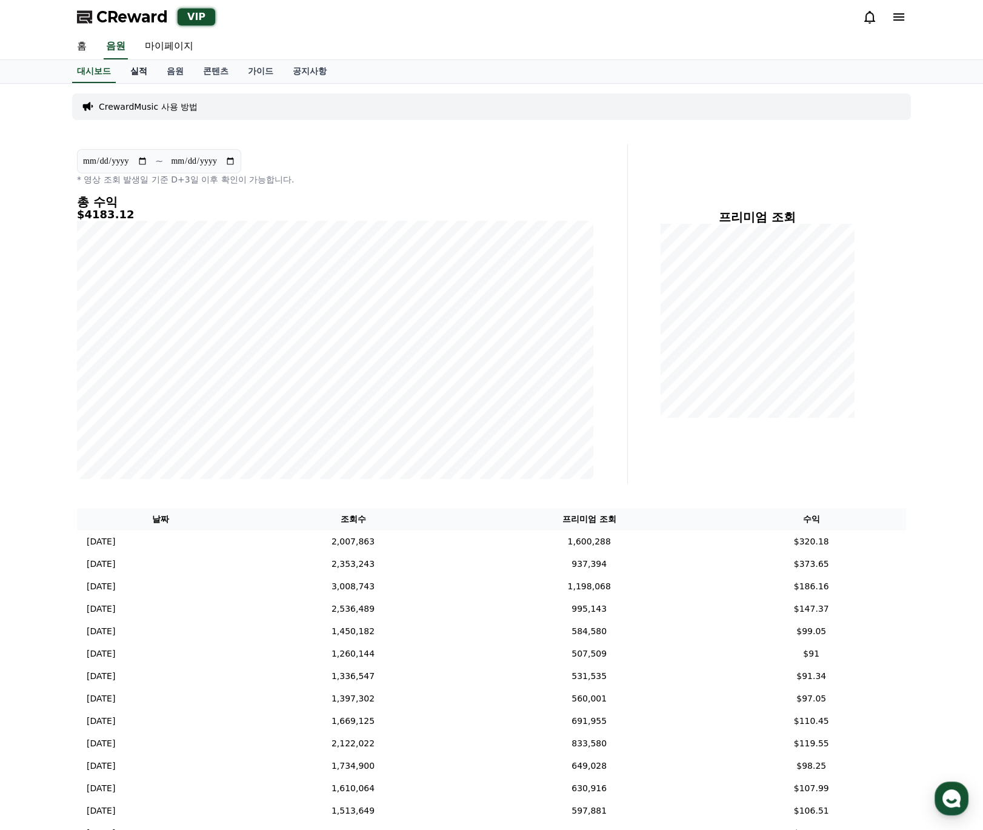
click at [149, 72] on link "실적" at bounding box center [139, 71] width 36 height 23
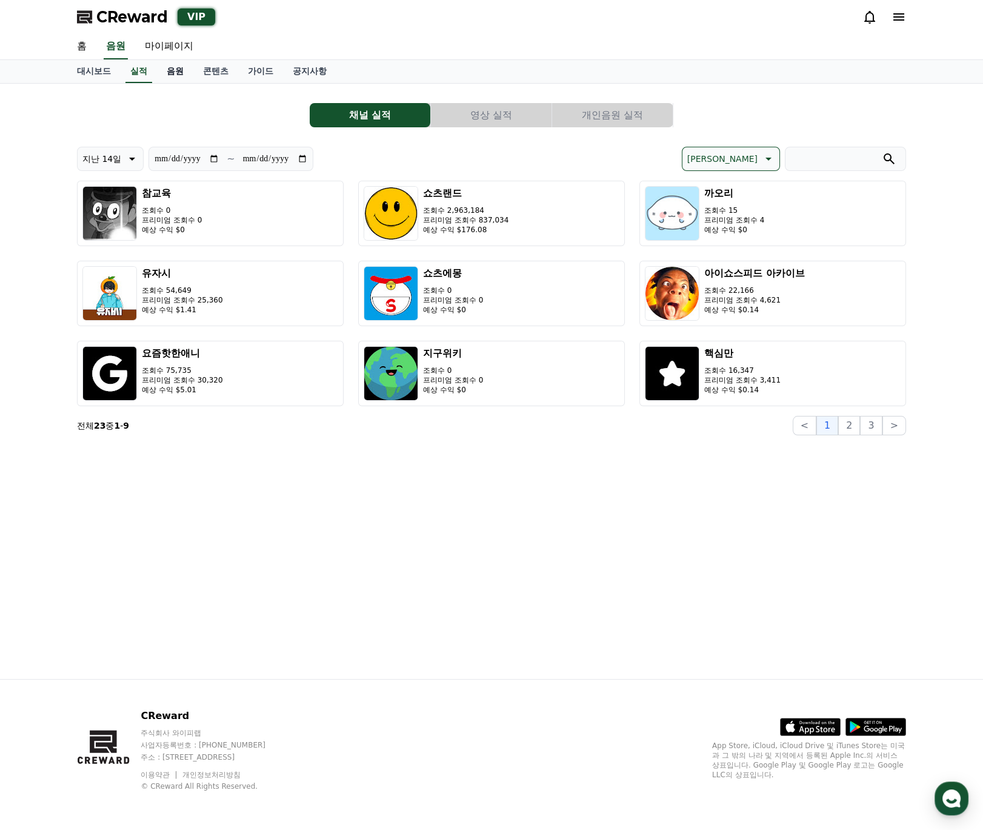
click at [179, 68] on link "음원" at bounding box center [175, 71] width 36 height 23
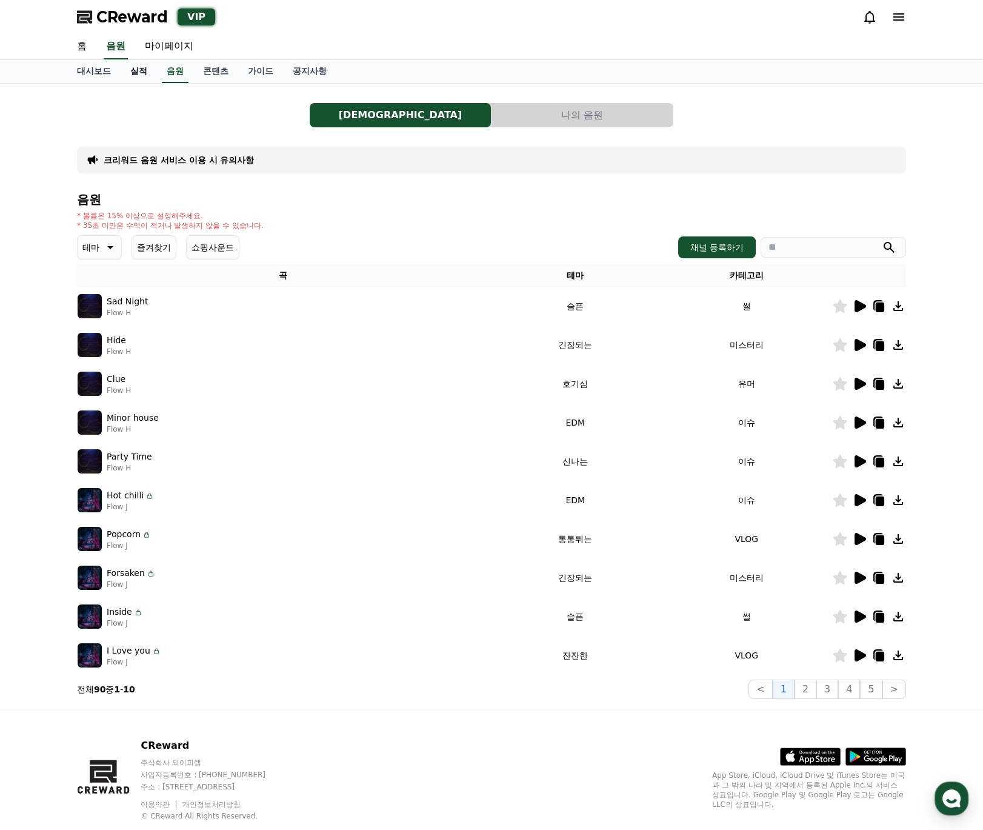
click at [137, 73] on link "실적" at bounding box center [139, 71] width 36 height 23
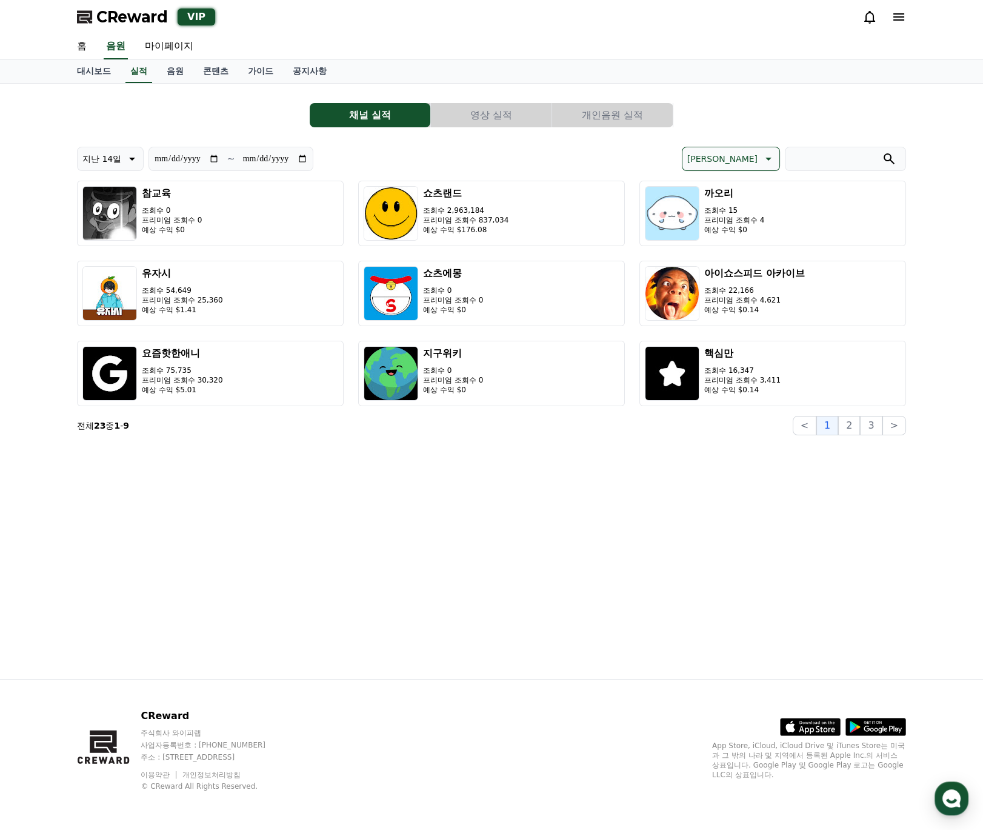
click at [549, 517] on div "**********" at bounding box center [491, 381] width 849 height 595
click at [87, 66] on link "대시보드" at bounding box center [93, 71] width 53 height 23
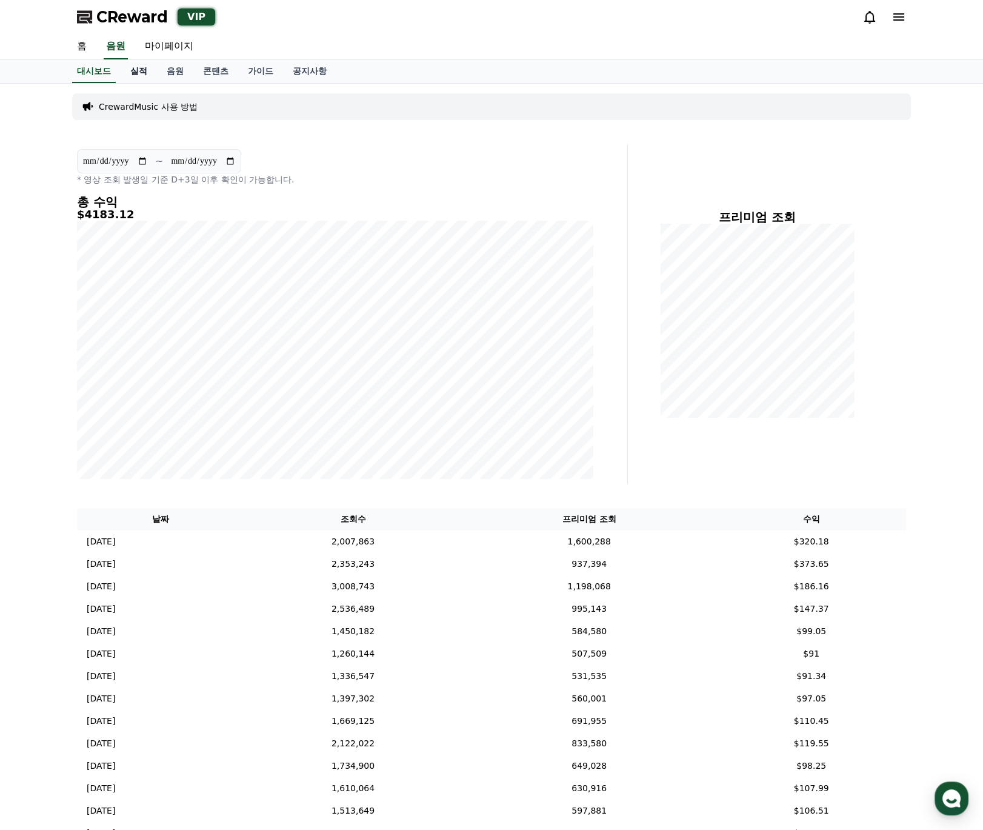
click at [147, 65] on link "실적" at bounding box center [139, 71] width 36 height 23
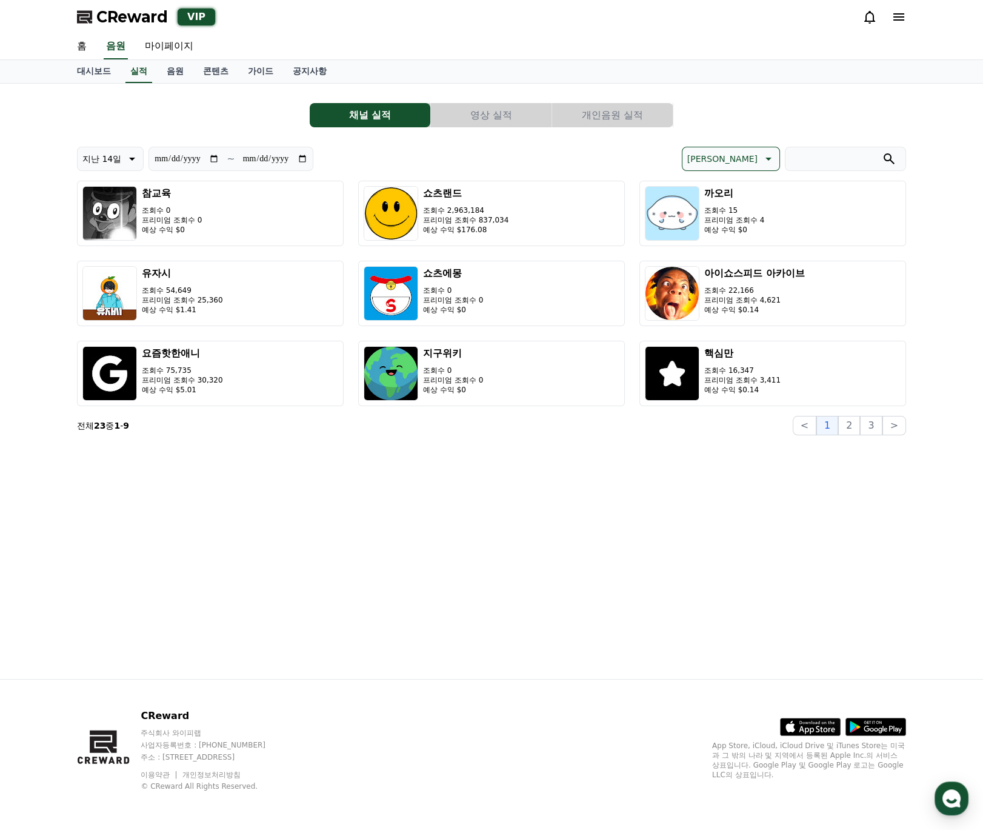
click at [603, 116] on button "개인음원 실적" at bounding box center [612, 115] width 121 height 24
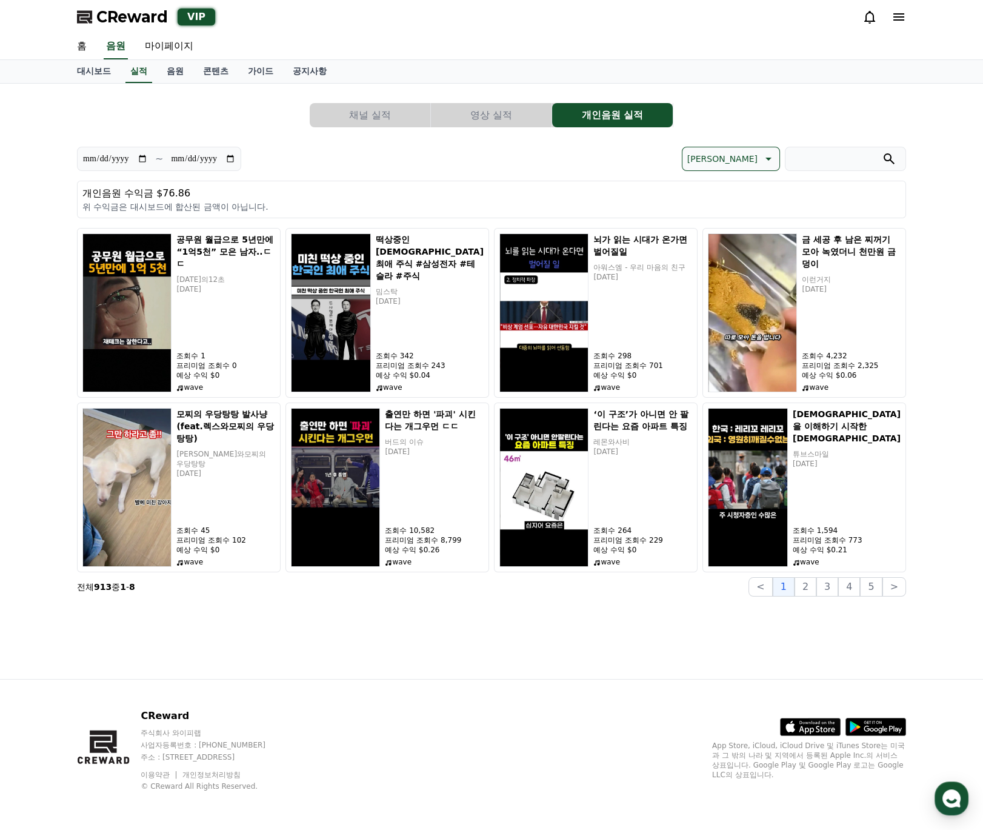
click at [516, 117] on button "영상 실적" at bounding box center [491, 115] width 121 height 24
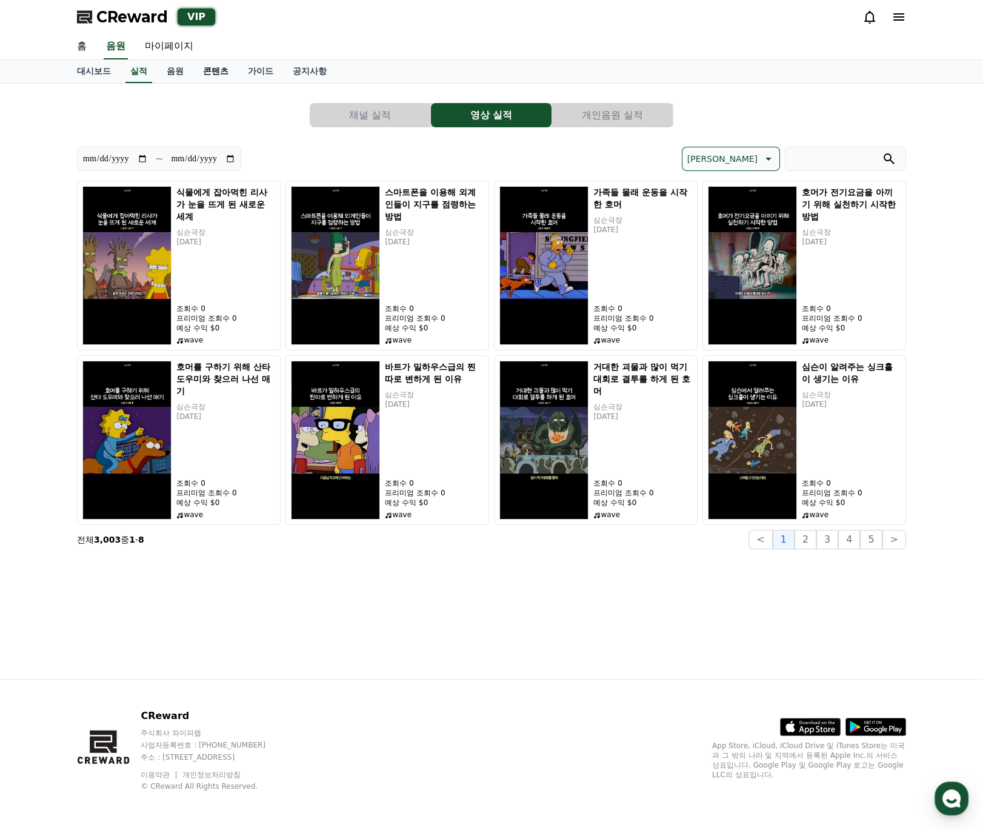
click at [220, 76] on link "콘텐츠" at bounding box center [215, 71] width 45 height 23
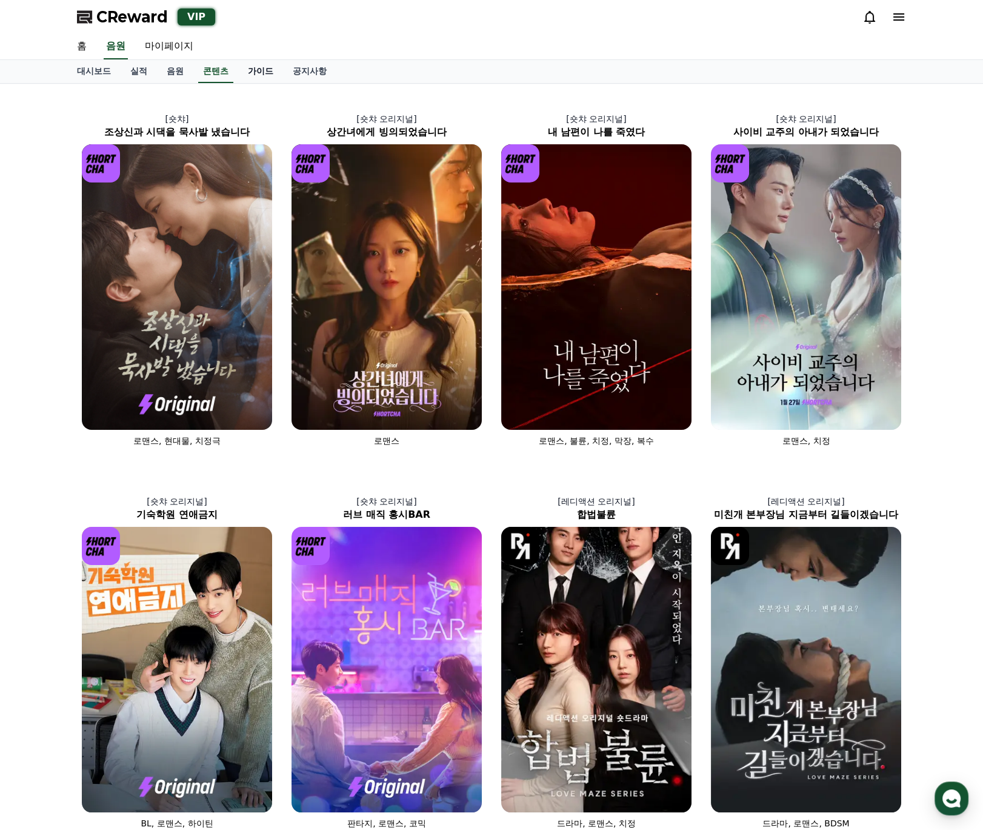
click at [248, 68] on link "가이드" at bounding box center [260, 71] width 45 height 23
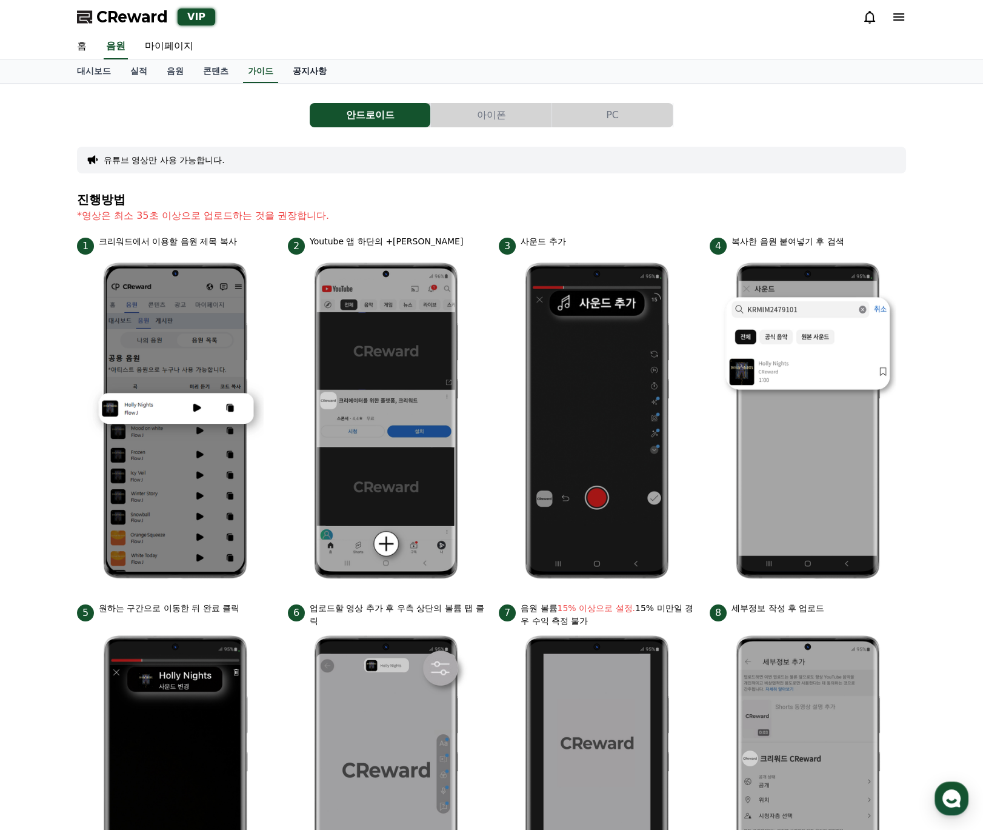
click at [307, 65] on link "공지사항" at bounding box center [309, 71] width 53 height 23
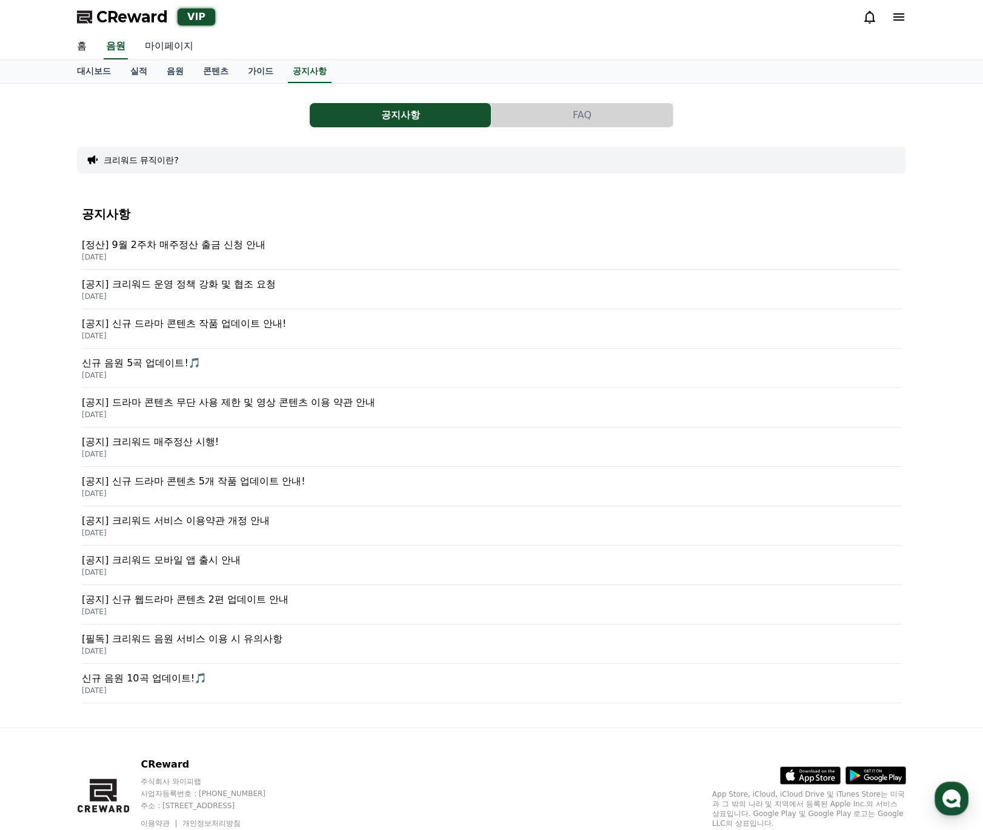
click at [160, 41] on link "마이페이지" at bounding box center [169, 46] width 68 height 25
select select "**********"
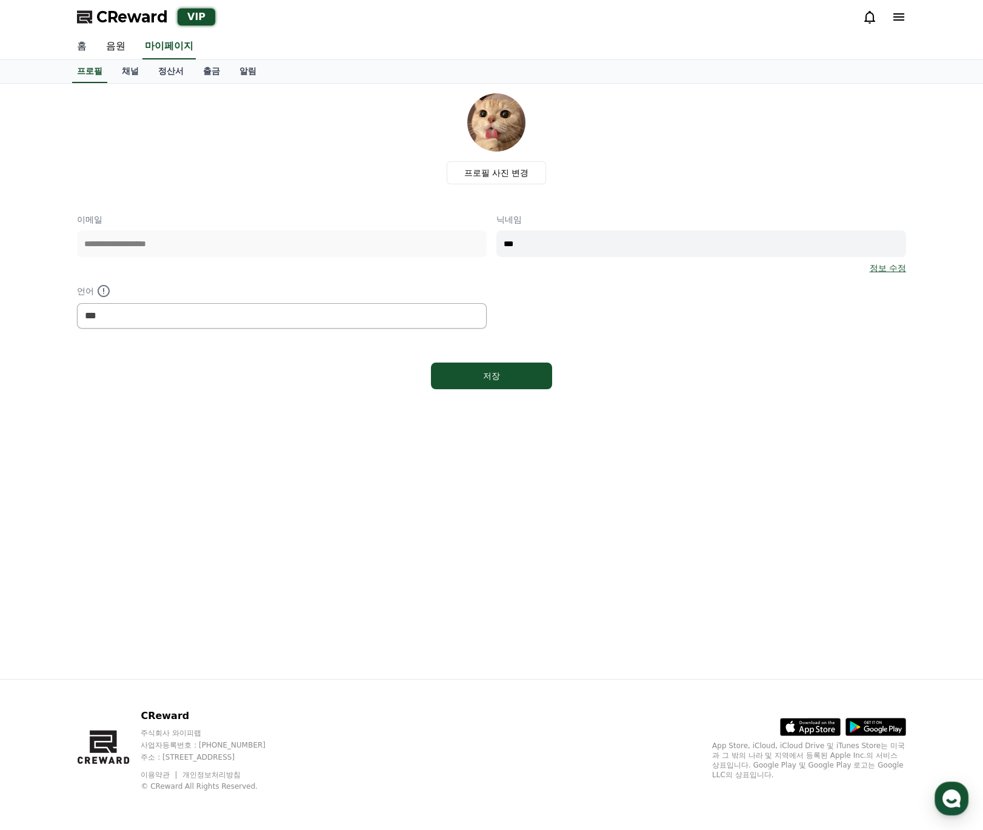
click at [90, 45] on link "홈" at bounding box center [81, 46] width 29 height 25
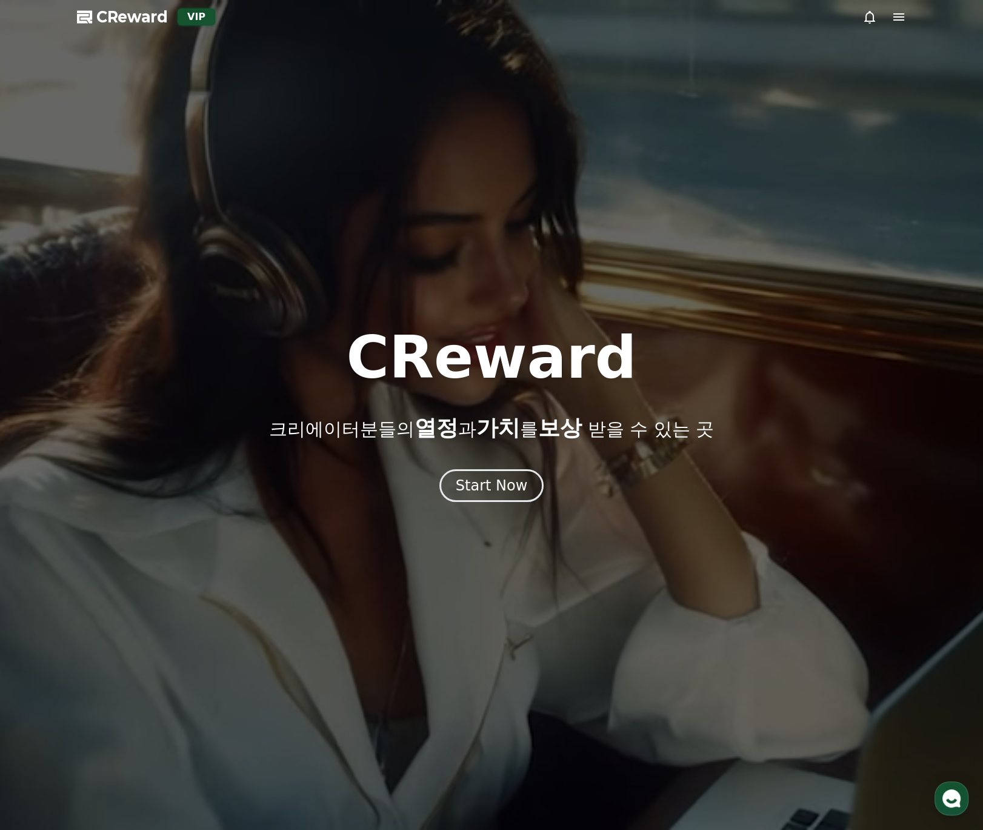
click at [287, 56] on div at bounding box center [491, 415] width 983 height 830
